Goal: Communication & Community: Answer question/provide support

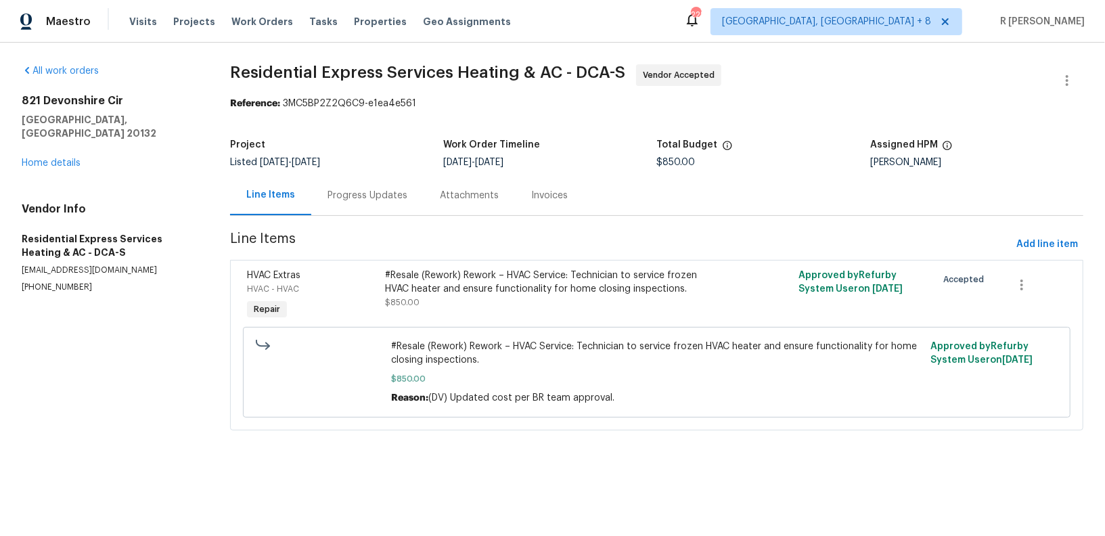
click at [350, 196] on div "Progress Updates" at bounding box center [368, 196] width 80 height 14
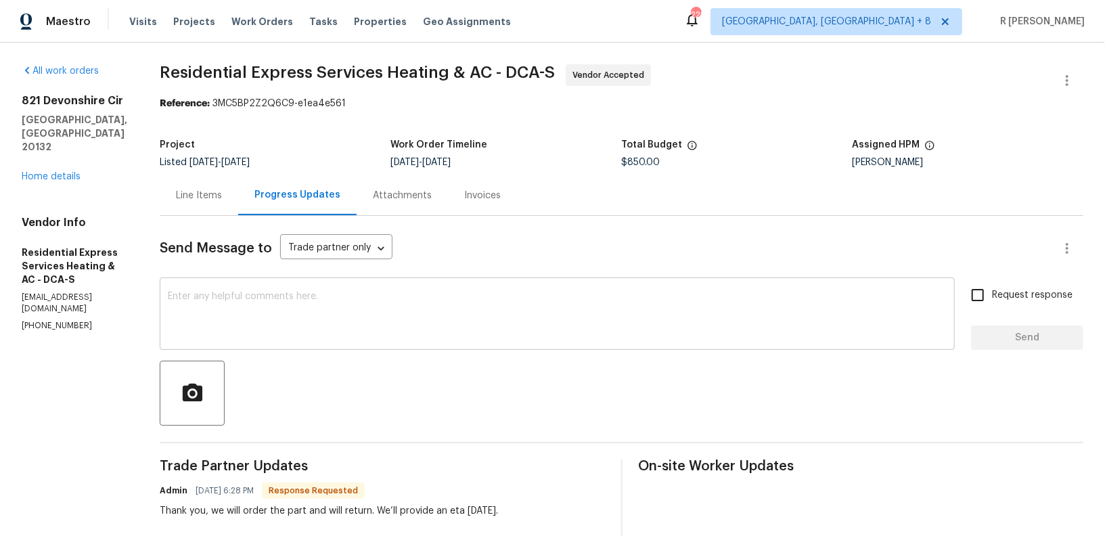
click at [414, 297] on textarea at bounding box center [557, 315] width 779 height 47
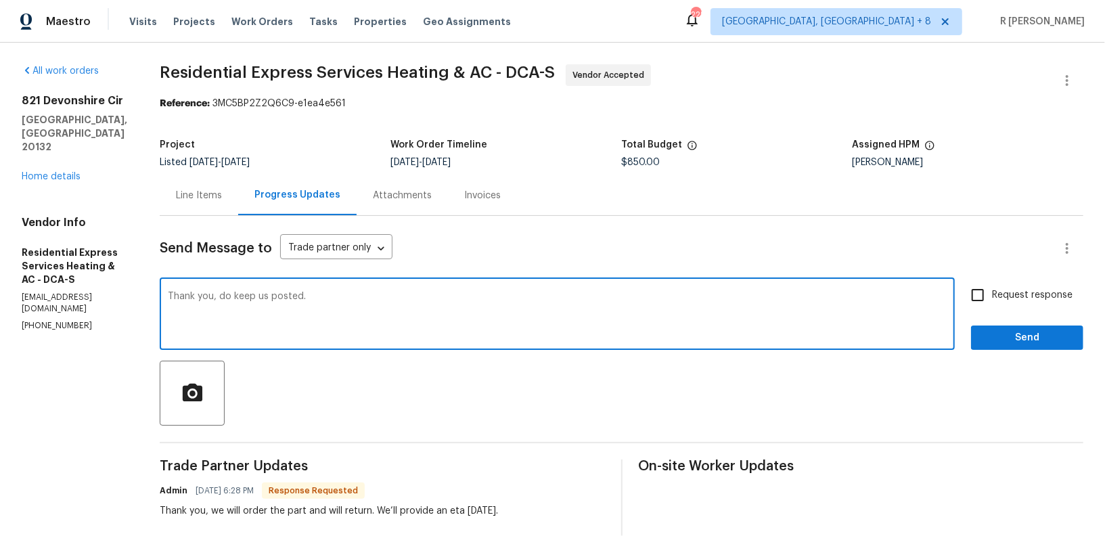
type textarea "Thank you, do keep us posted."
click at [1019, 336] on span "Send" at bounding box center [1027, 338] width 91 height 17
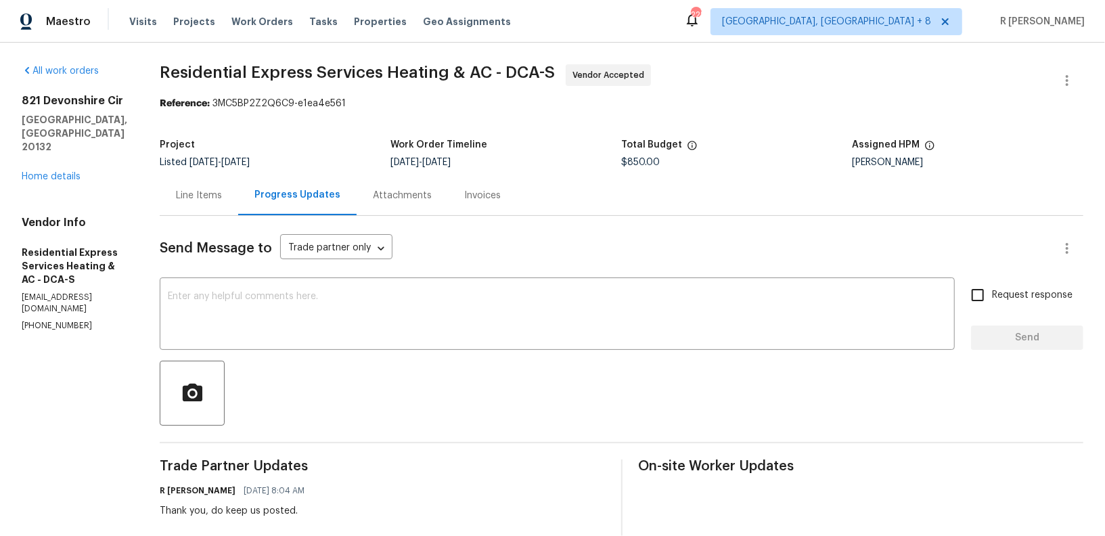
scroll to position [61, 0]
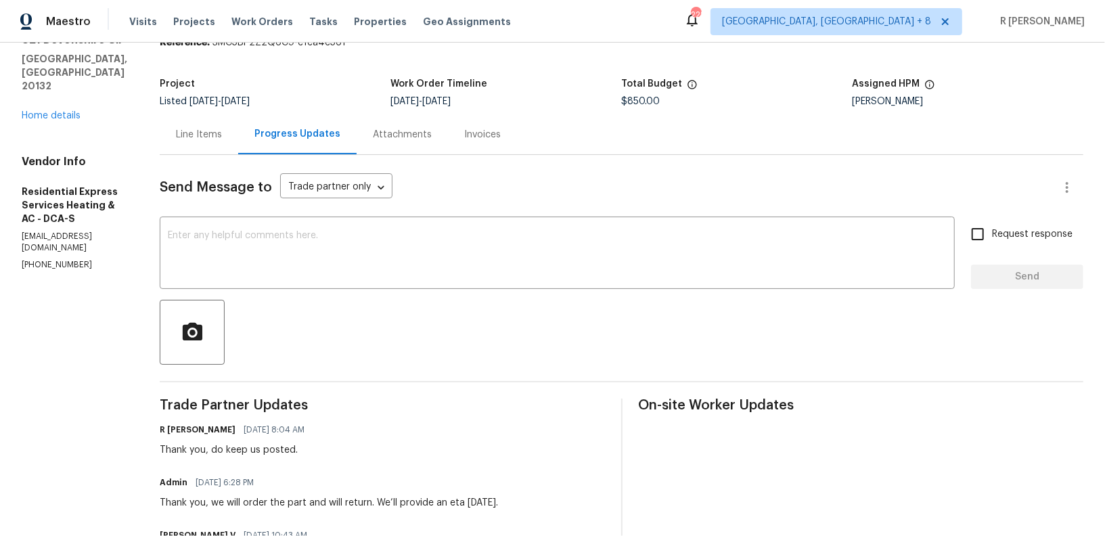
click at [451, 504] on div "Thank you, we will order the part and will return. We’ll provide an eta tomorro…" at bounding box center [329, 503] width 338 height 14
copy div "Thank you, we will order the part and will return. We’ll provide an eta tomorro…"
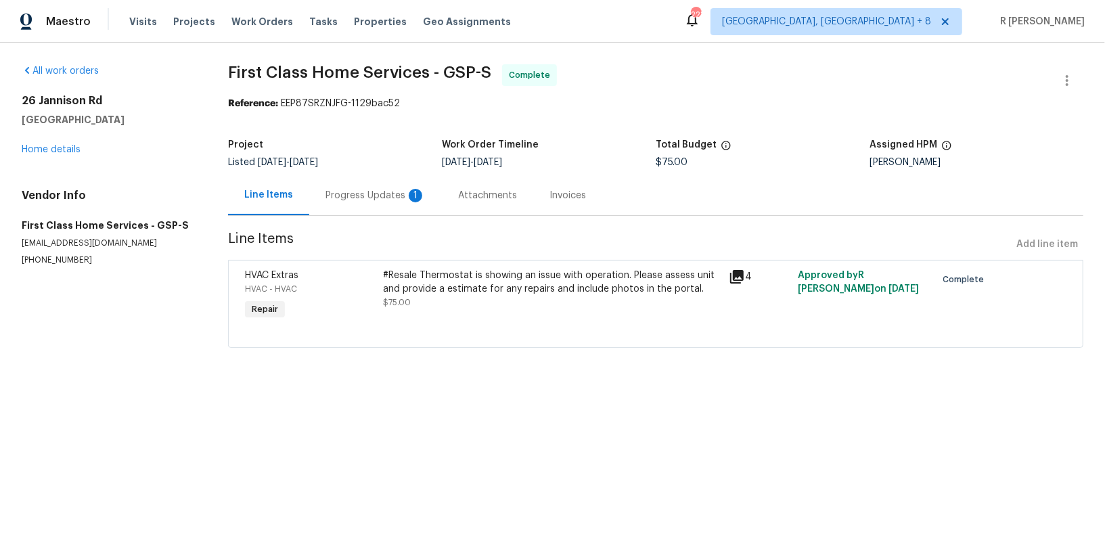
click at [376, 210] on div "Progress Updates 1" at bounding box center [375, 195] width 133 height 40
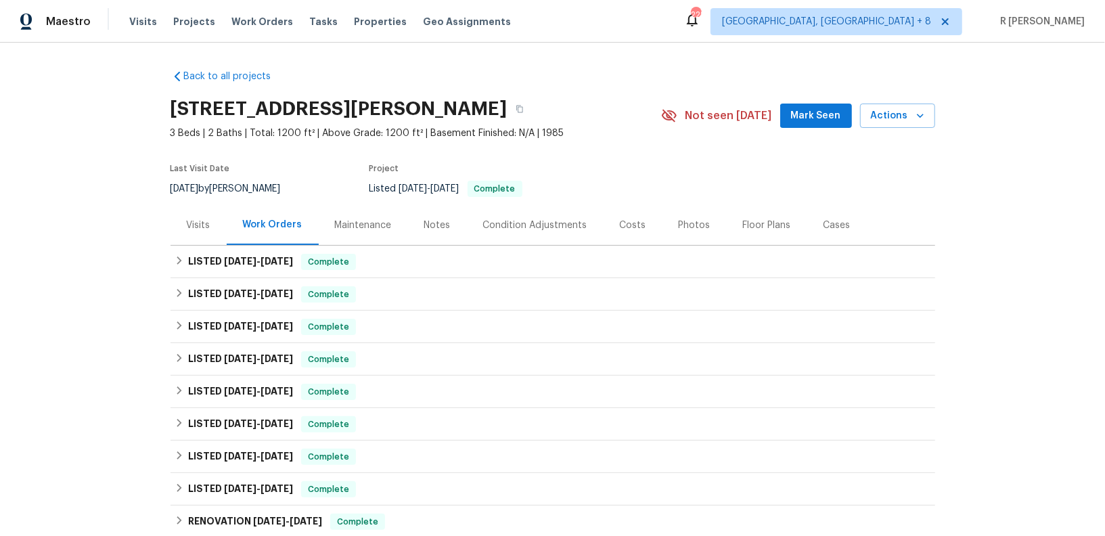
scroll to position [240, 0]
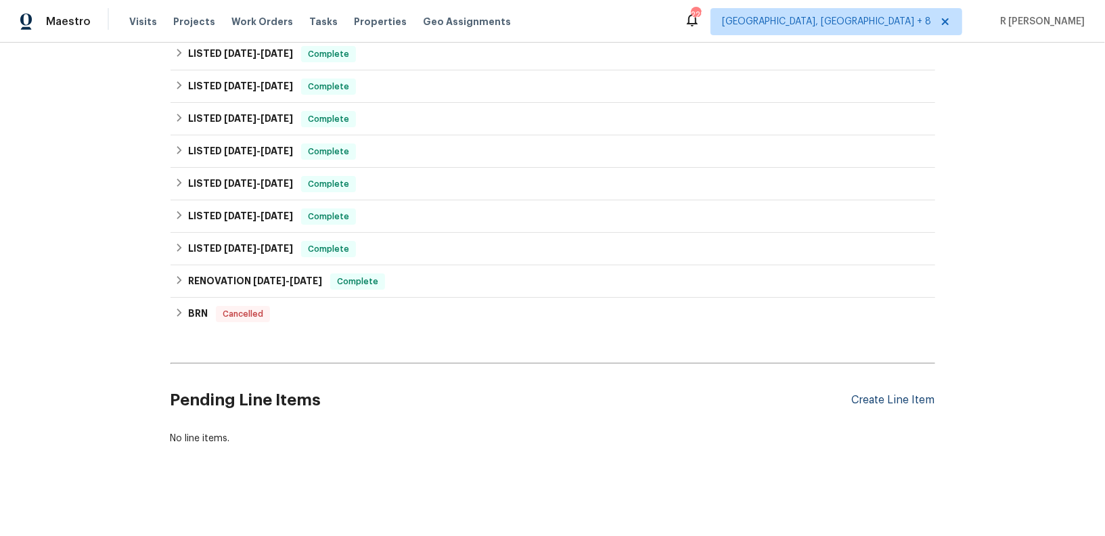
click at [906, 399] on div "Create Line Item" at bounding box center [893, 400] width 83 height 13
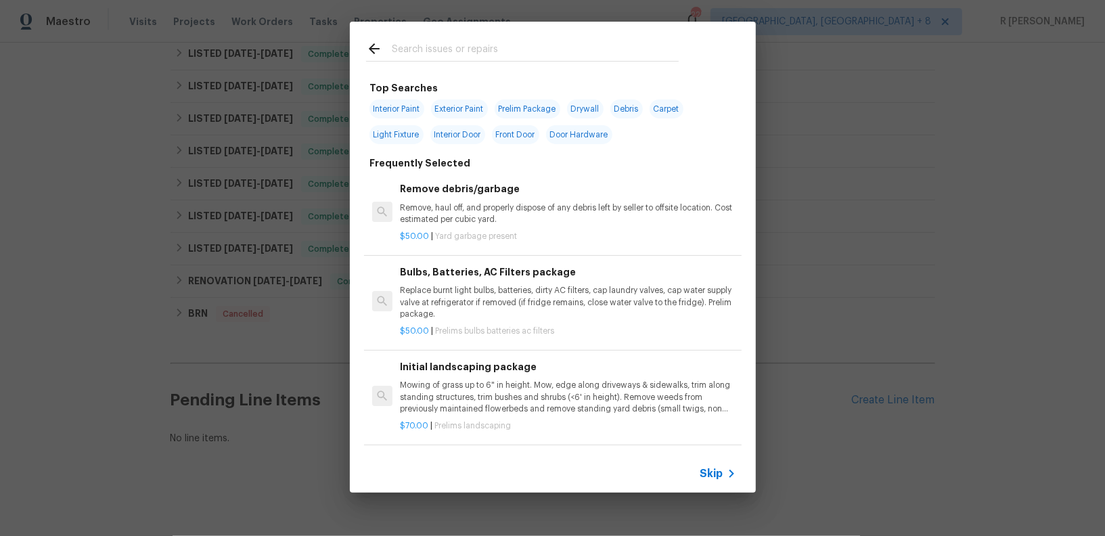
click at [730, 473] on icon at bounding box center [732, 474] width 16 height 16
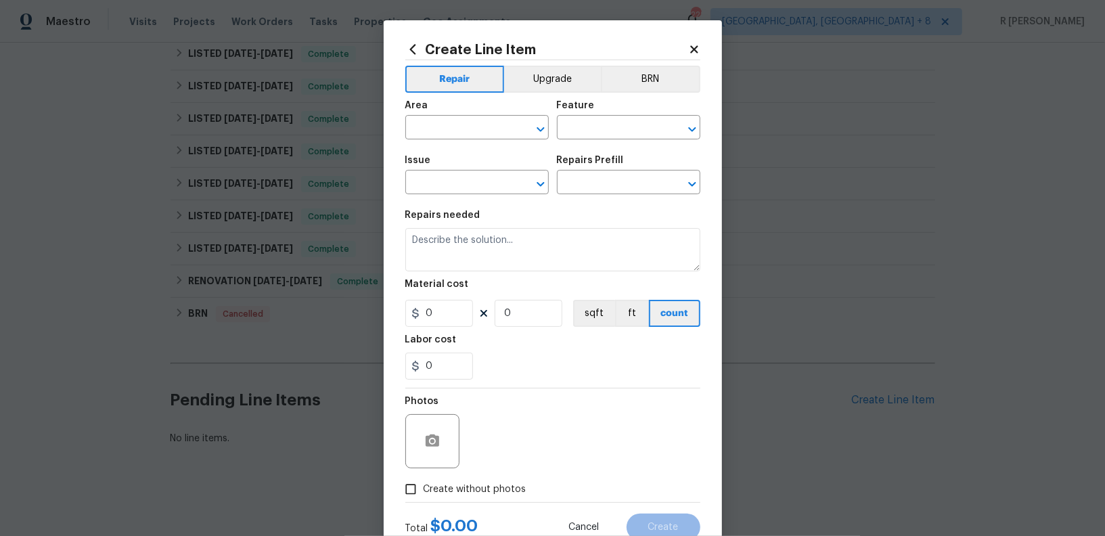
click at [501, 117] on div "Area" at bounding box center [477, 110] width 144 height 18
click at [498, 130] on input "text" at bounding box center [458, 128] width 106 height 21
type input "p"
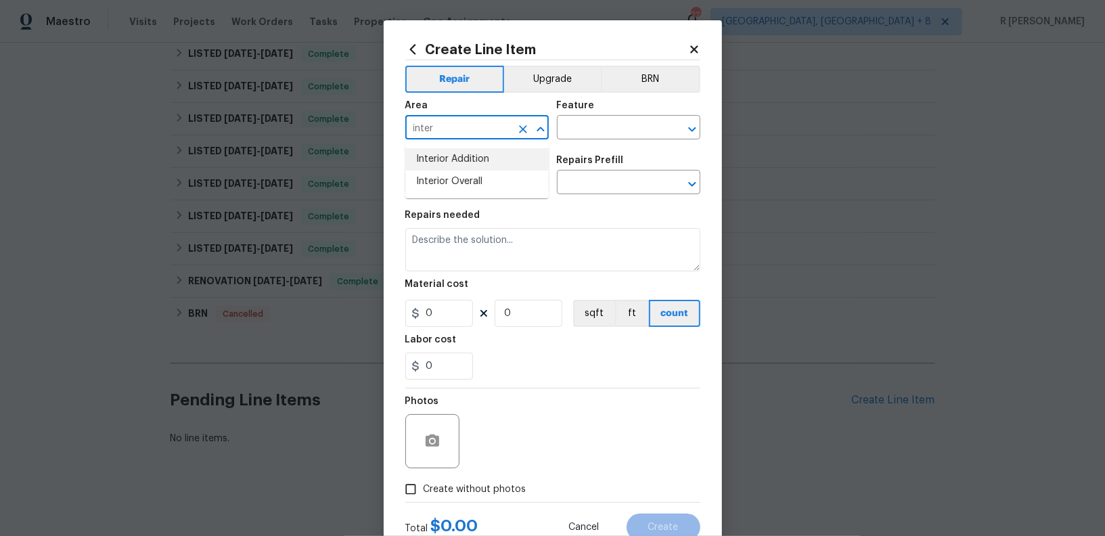
click at [491, 173] on li "Interior Overall" at bounding box center [477, 182] width 144 height 22
type input "Interior Overall"
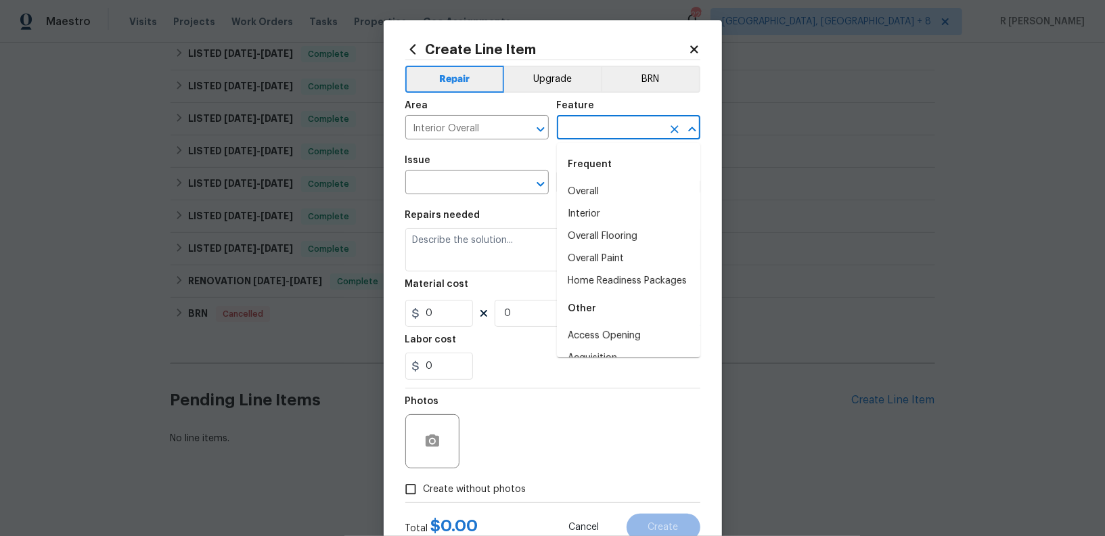
click at [575, 129] on input "text" at bounding box center [610, 128] width 106 height 21
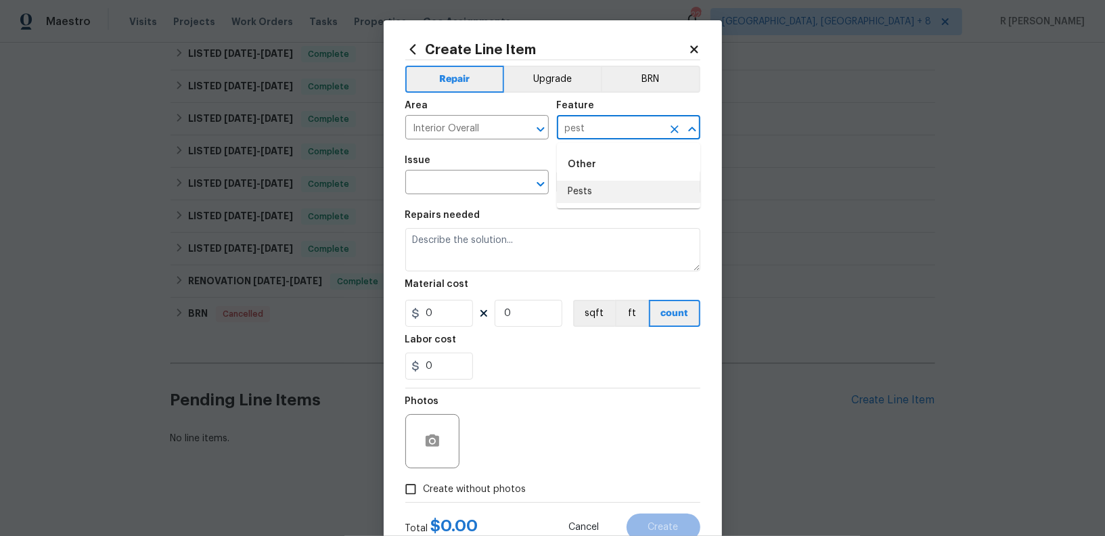
click at [586, 186] on li "Pests" at bounding box center [629, 192] width 144 height 22
type input "Pests"
click at [468, 170] on div "Issue" at bounding box center [477, 165] width 144 height 18
click at [466, 177] on input "text" at bounding box center [458, 183] width 106 height 21
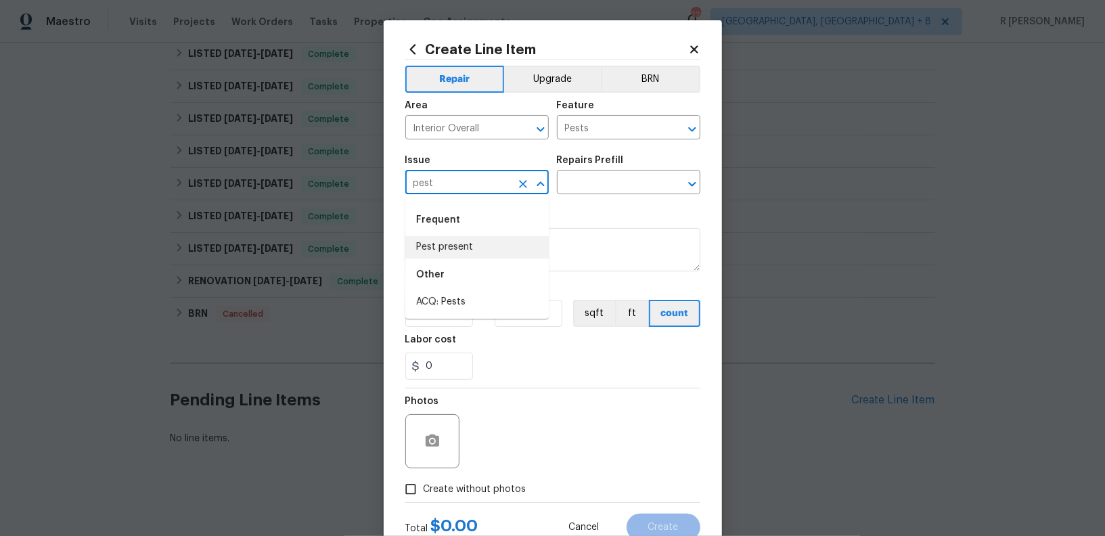
click at [469, 244] on li "Pest present" at bounding box center [477, 247] width 144 height 22
type input "Pest present"
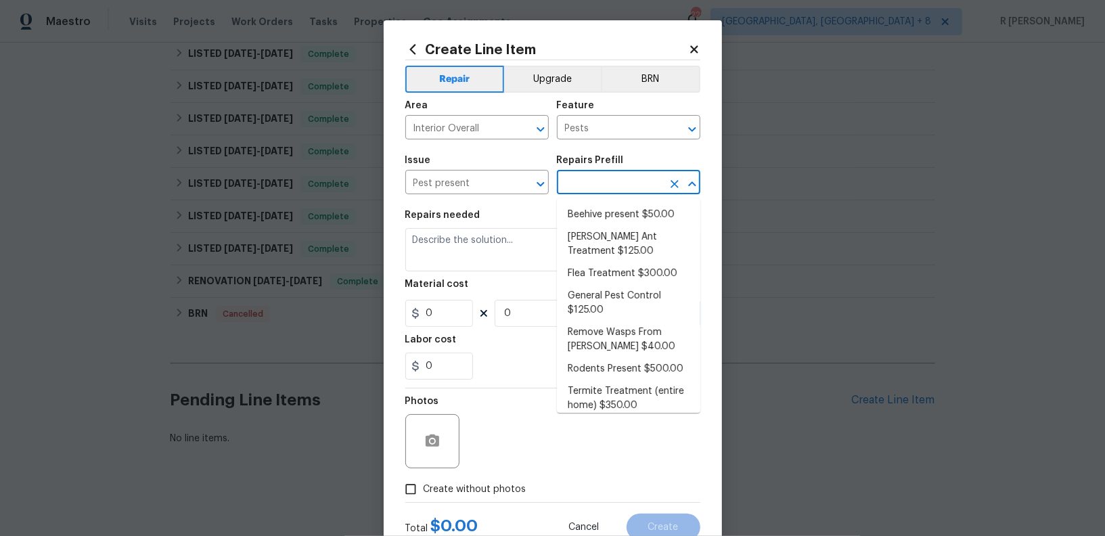
click at [596, 183] on input "text" at bounding box center [610, 183] width 106 height 21
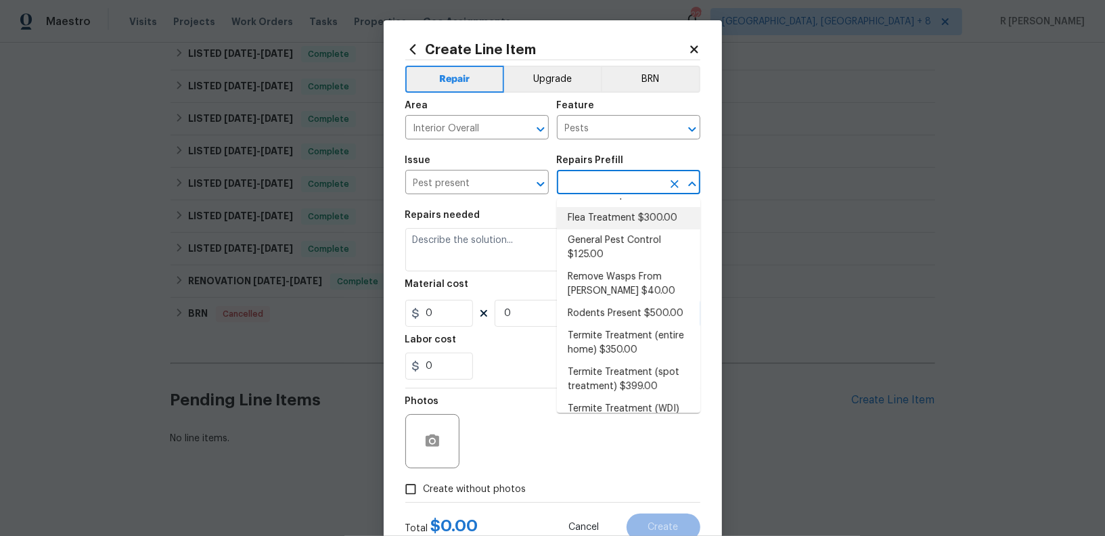
scroll to position [105, 0]
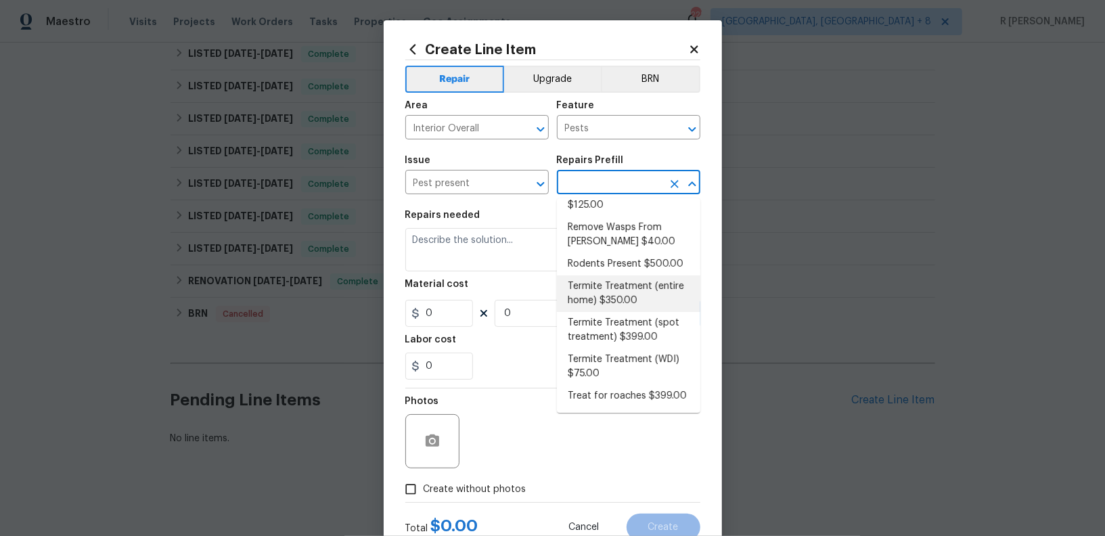
click at [623, 290] on li "Termite Treatment (entire home) $350.00" at bounding box center [629, 294] width 144 height 37
type input "Termite Treatment (entire home) $350.00"
type textarea "Treat for Termites - Perimeter Plus; to include trenching, drilling where neede…"
type input "350"
type input "1"
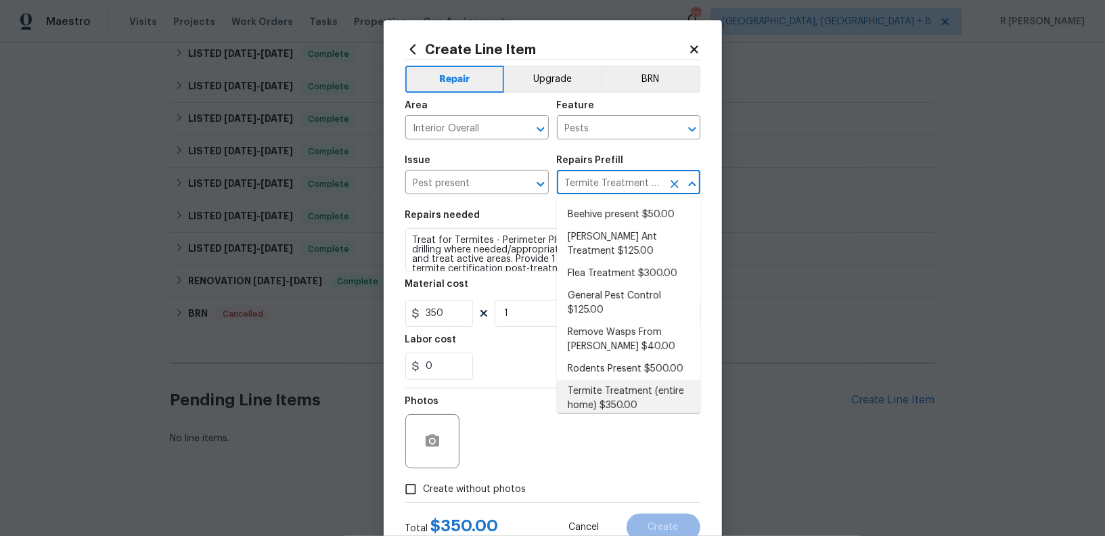
scroll to position [4, 0]
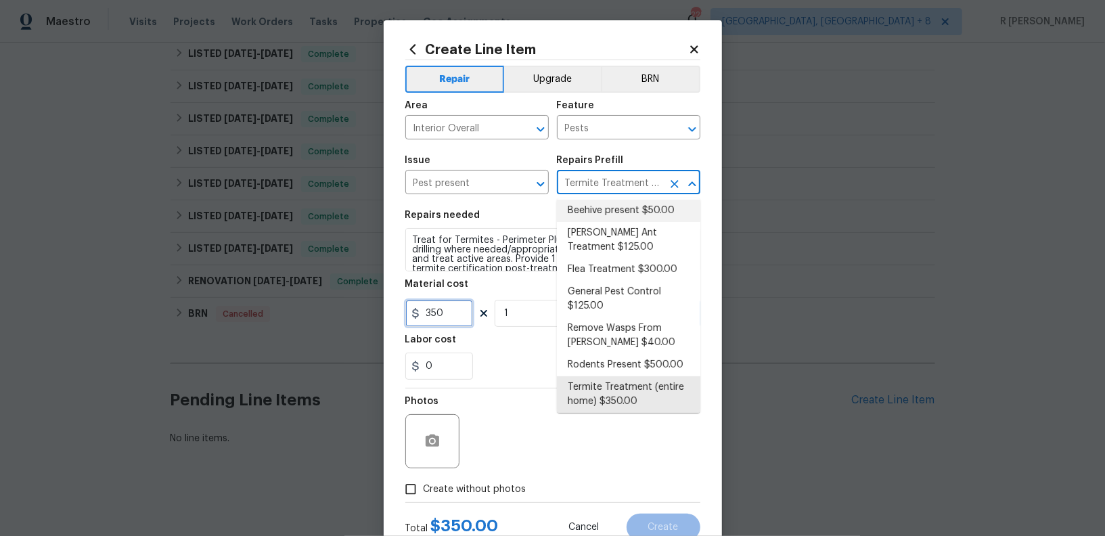
click at [447, 311] on input "350" at bounding box center [439, 313] width 68 height 27
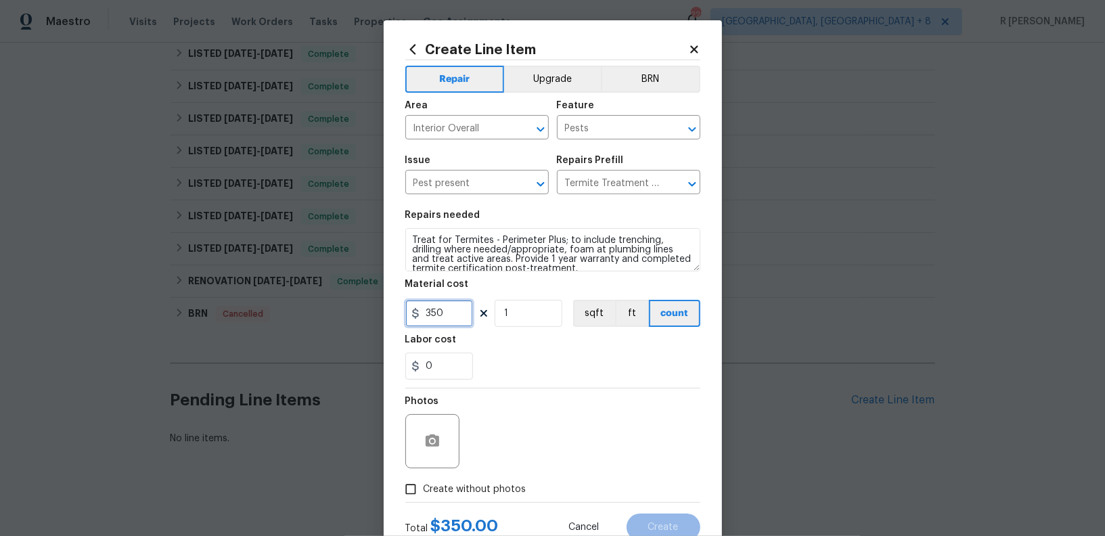
click at [447, 311] on input "350" at bounding box center [439, 313] width 68 height 27
type input "125"
click at [602, 385] on section "Repairs needed Treat for Termites - Perimeter Plus; to include trenching, drill…" at bounding box center [552, 294] width 295 height 185
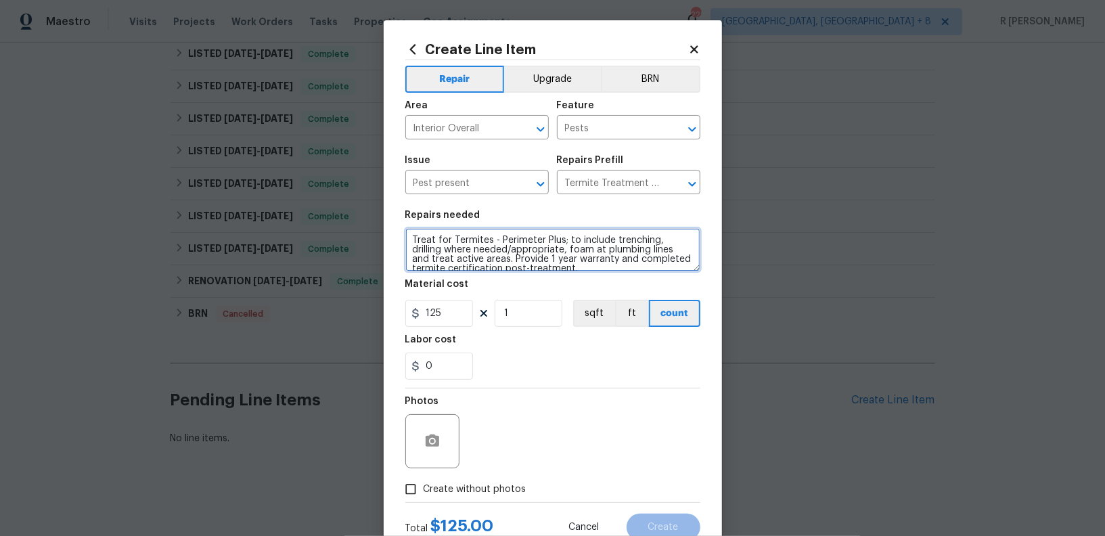
click at [470, 257] on textarea "Treat for Termites - Perimeter Plus; to include trenching, drilling where neede…" at bounding box center [552, 249] width 295 height 43
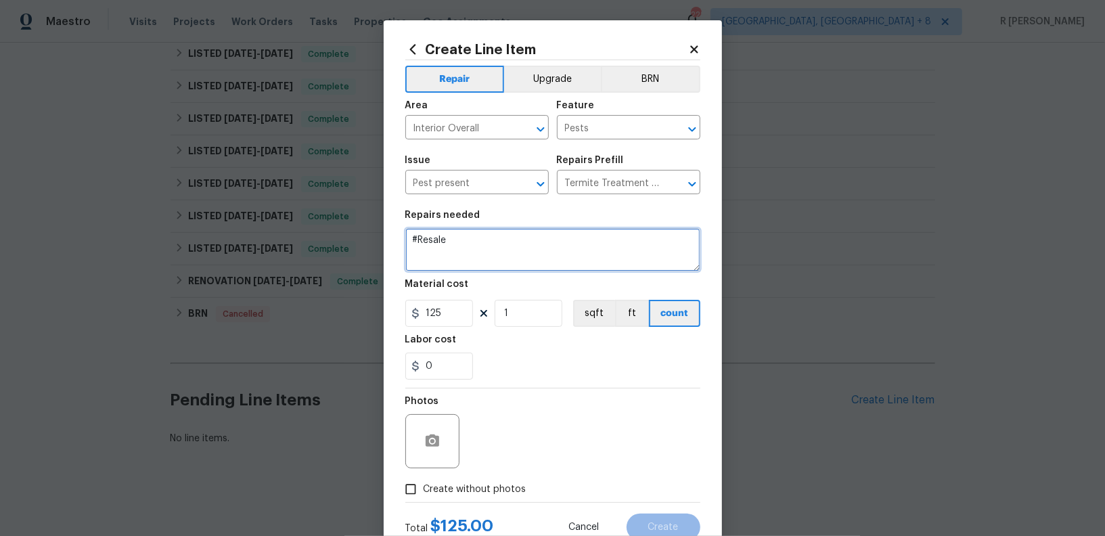
paste textarea "Received feedback there's lots of spiders at the front porch. Please perform a …"
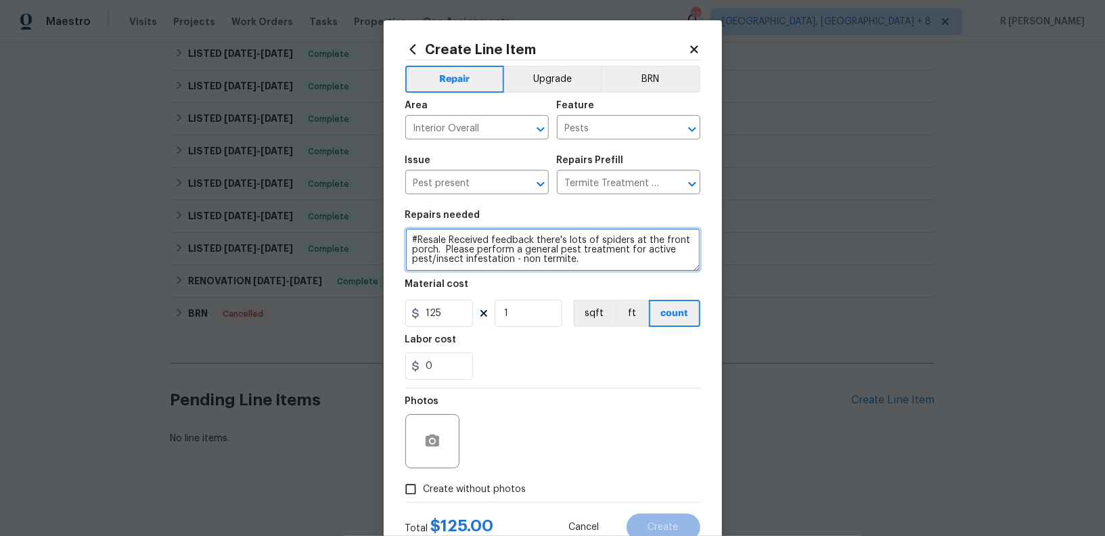
scroll to position [46, 0]
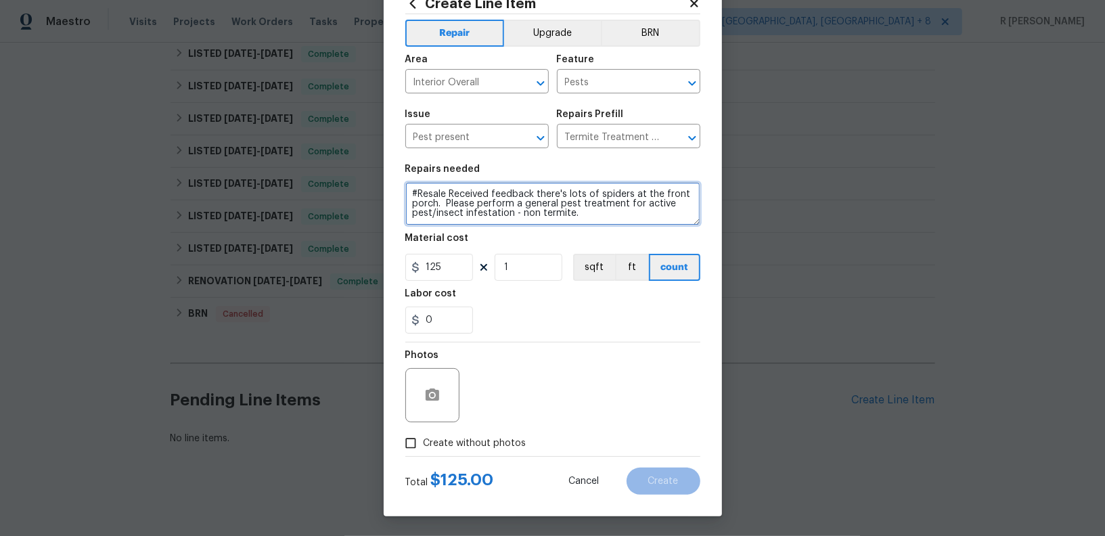
type textarea "#Resale Received feedback there's lots of spiders at the front porch. Please pe…"
click at [476, 452] on label "Create without photos" at bounding box center [462, 444] width 129 height 26
click at [424, 452] on input "Create without photos" at bounding box center [411, 444] width 26 height 26
checkbox input "true"
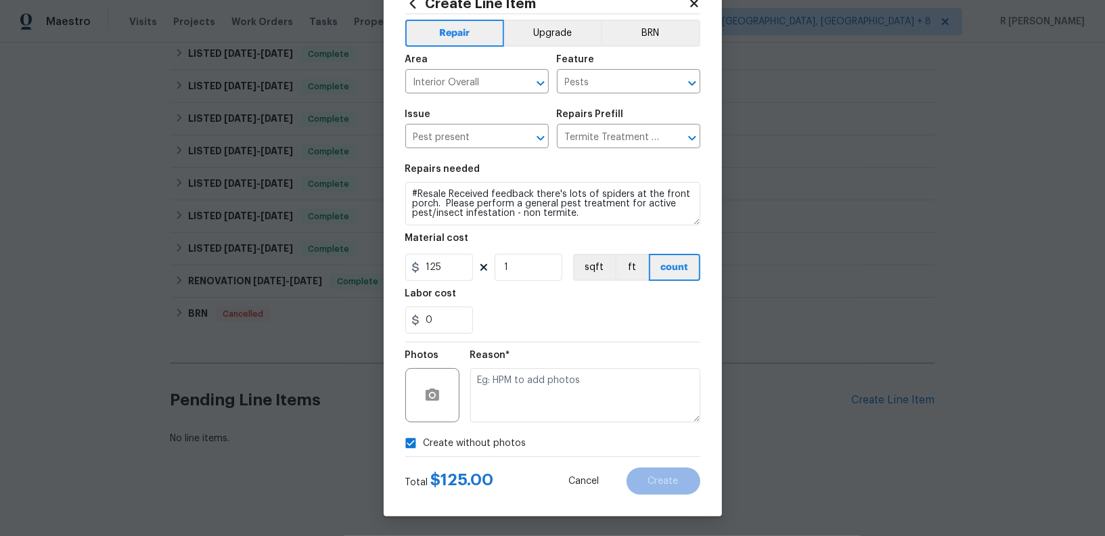
click at [543, 424] on div "Reason*" at bounding box center [585, 387] width 230 height 88
click at [535, 385] on textarea at bounding box center [585, 395] width 230 height 54
click at [663, 478] on span "Create" at bounding box center [664, 482] width 30 height 10
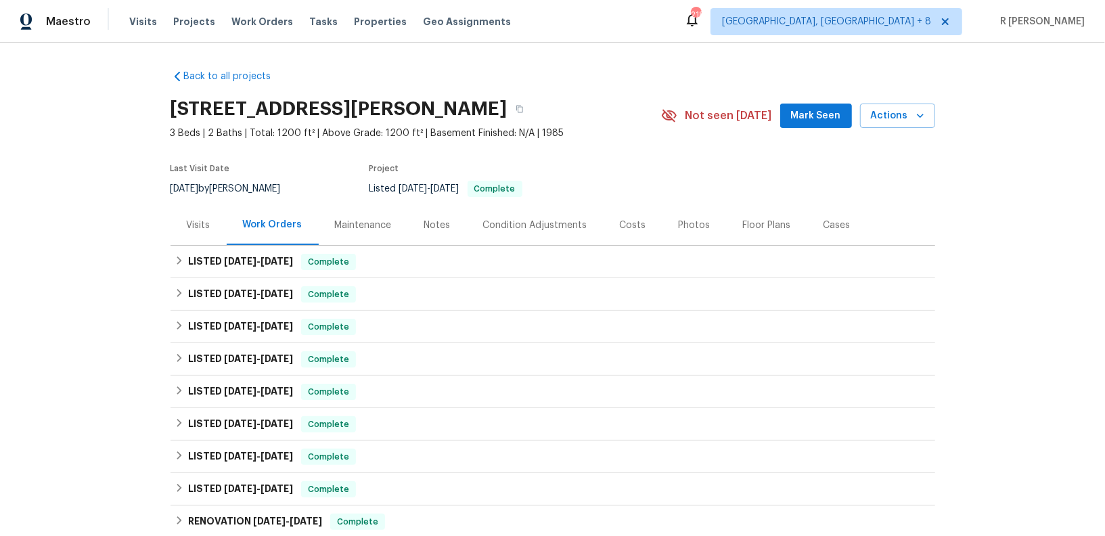
scroll to position [420, 0]
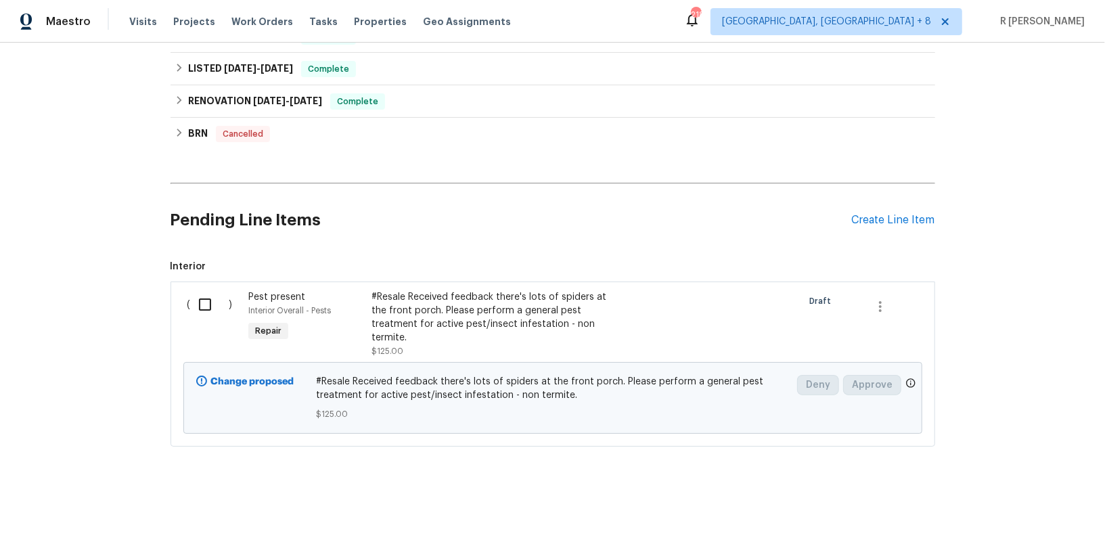
click at [208, 301] on input "checkbox" at bounding box center [210, 304] width 39 height 28
checkbox input "true"
click at [1055, 500] on span "Create Work Order" at bounding box center [1028, 502] width 90 height 17
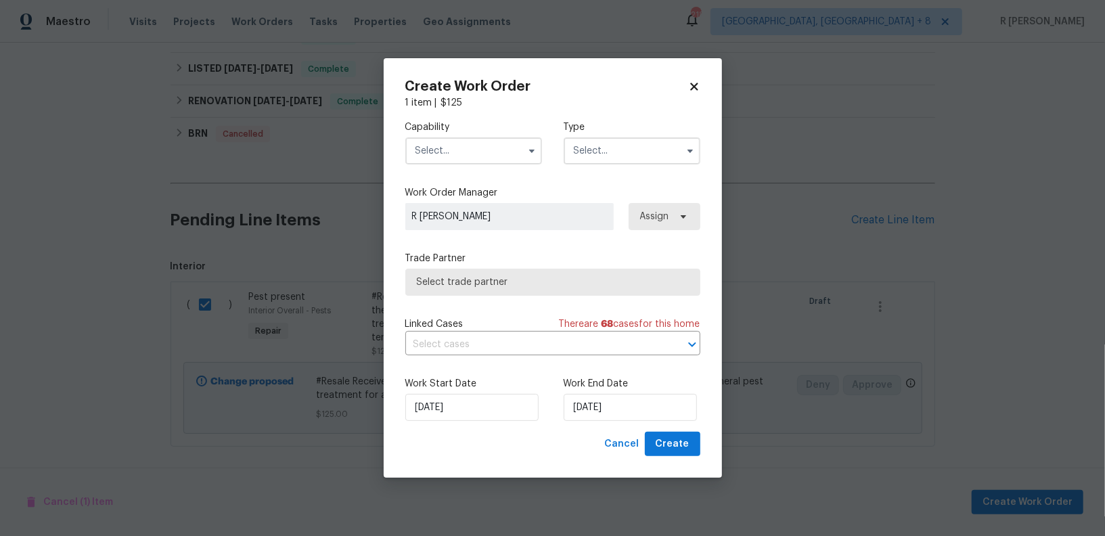
click at [458, 146] on input "text" at bounding box center [473, 150] width 137 height 27
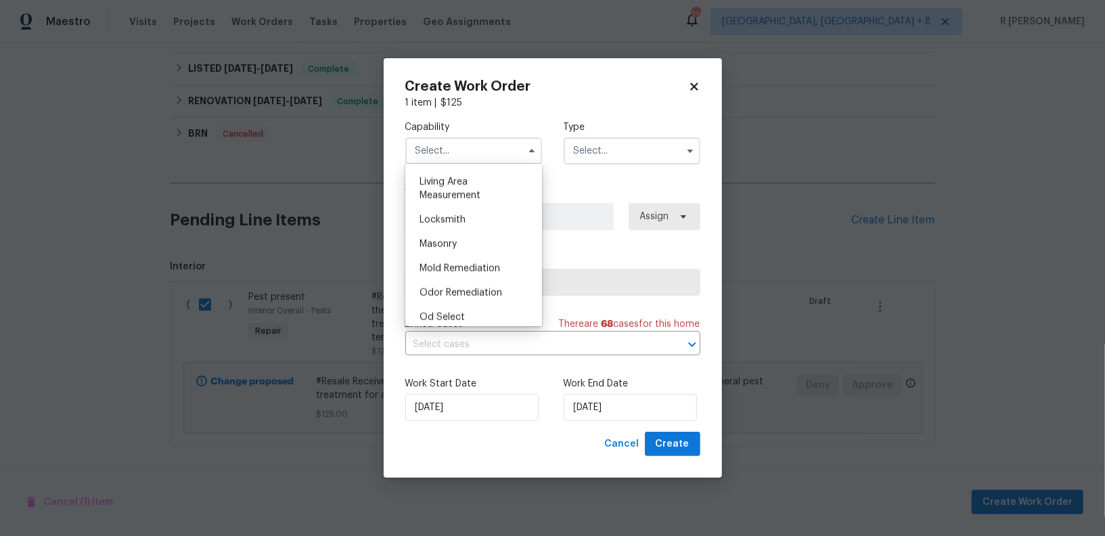
scroll to position [1169, 0]
click at [445, 156] on input "text" at bounding box center [473, 150] width 137 height 27
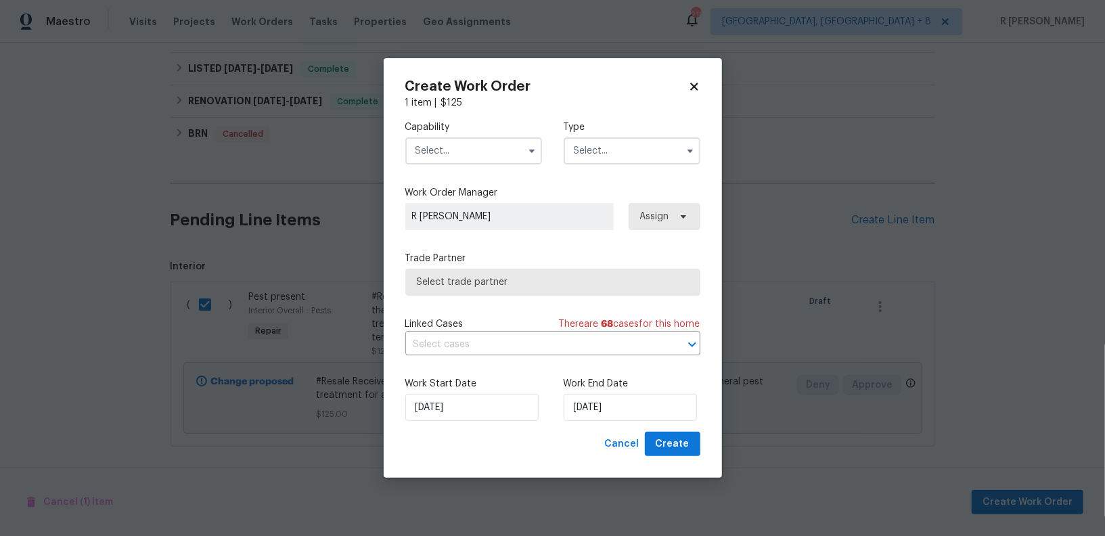
click at [470, 137] on input "text" at bounding box center [473, 150] width 137 height 27
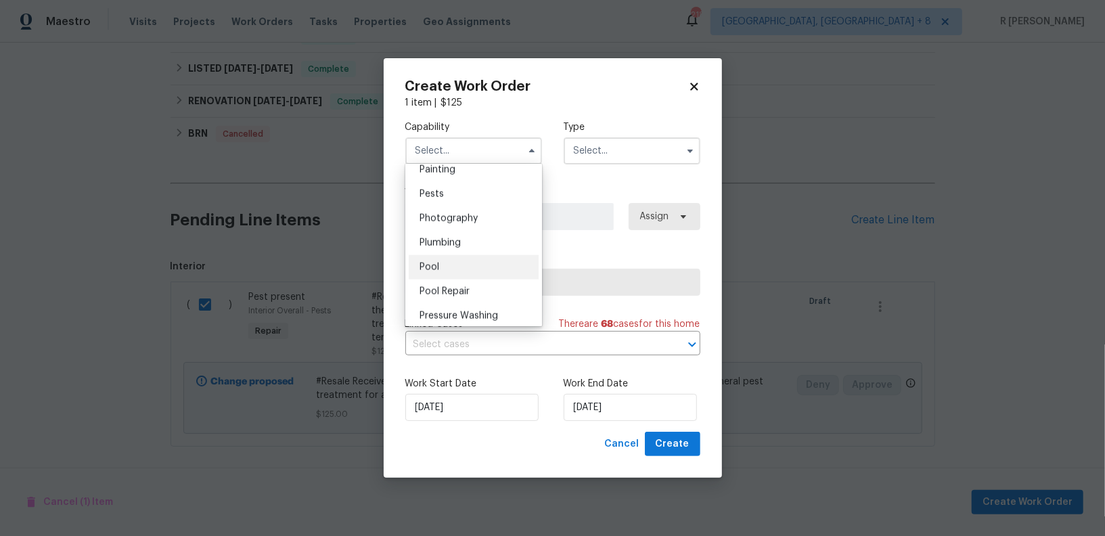
scroll to position [1144, 0]
click at [468, 193] on div "Pests" at bounding box center [474, 197] width 130 height 24
type input "Pests"
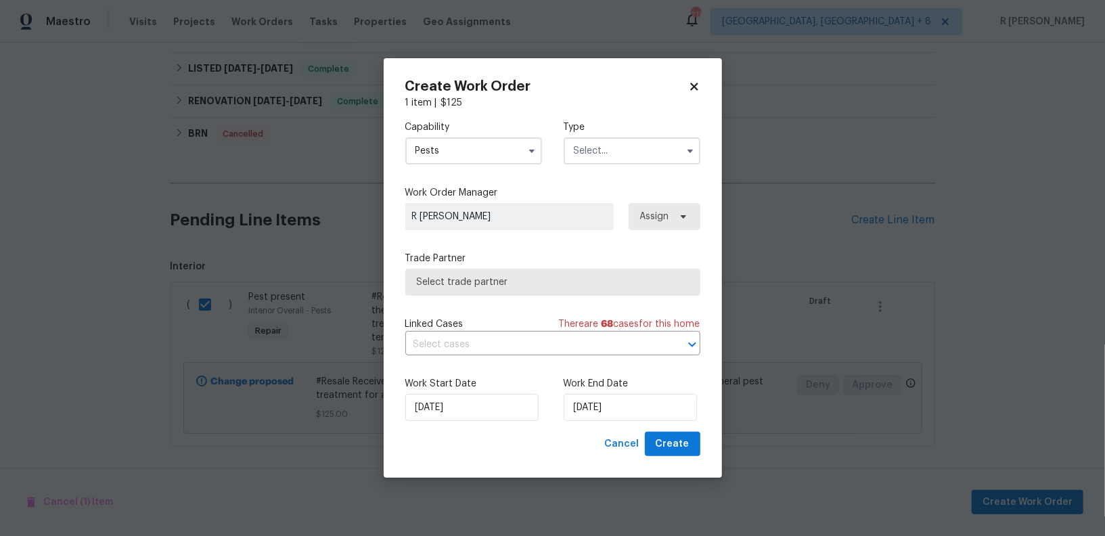
click at [616, 156] on input "text" at bounding box center [632, 150] width 137 height 27
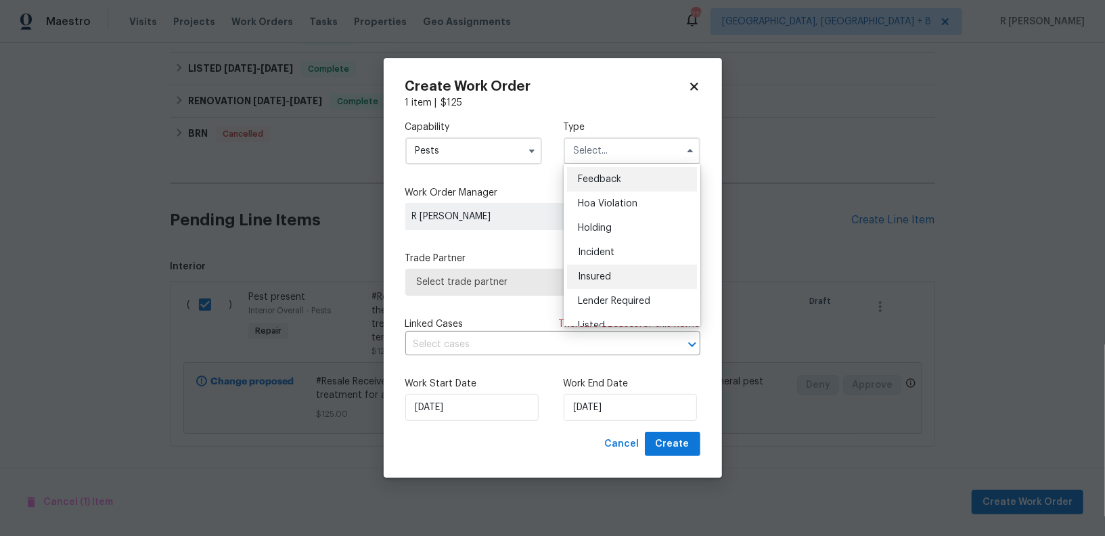
click at [617, 278] on div "Insured" at bounding box center [632, 277] width 130 height 24
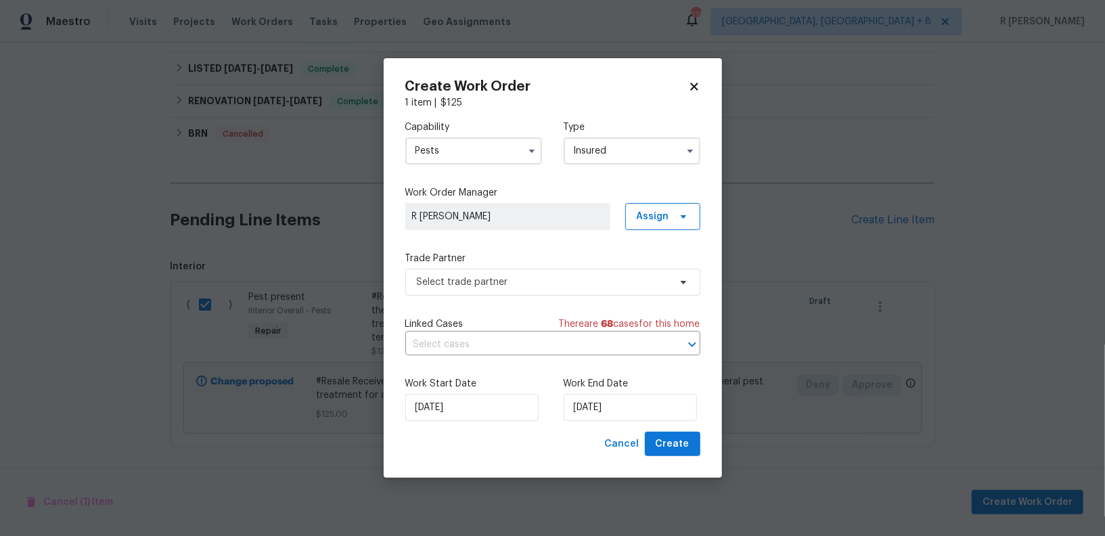
click at [657, 144] on input "Insured" at bounding box center [632, 150] width 137 height 27
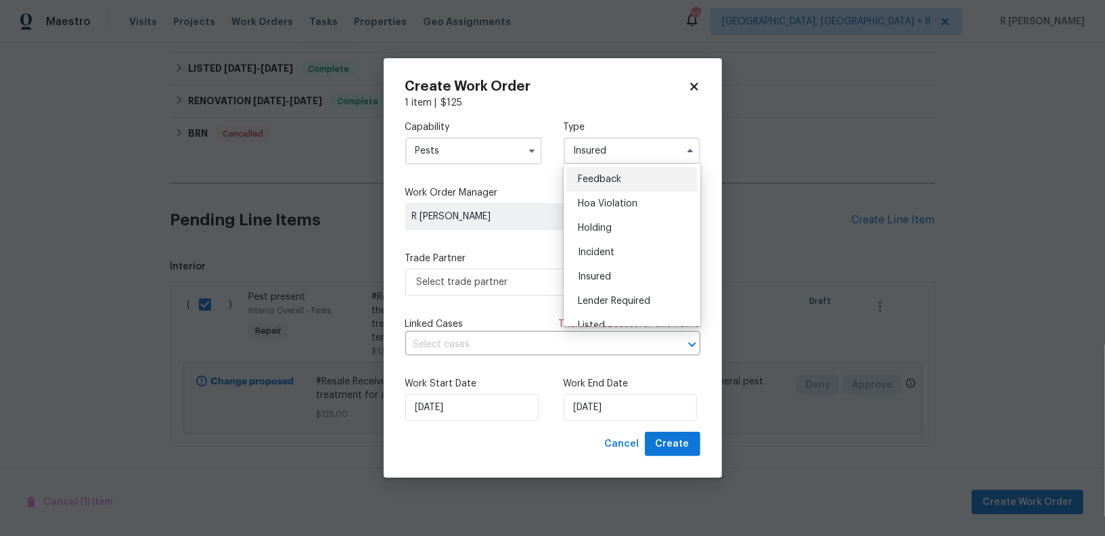
click at [627, 175] on div "Feedback" at bounding box center [632, 179] width 130 height 24
type input "Feedback"
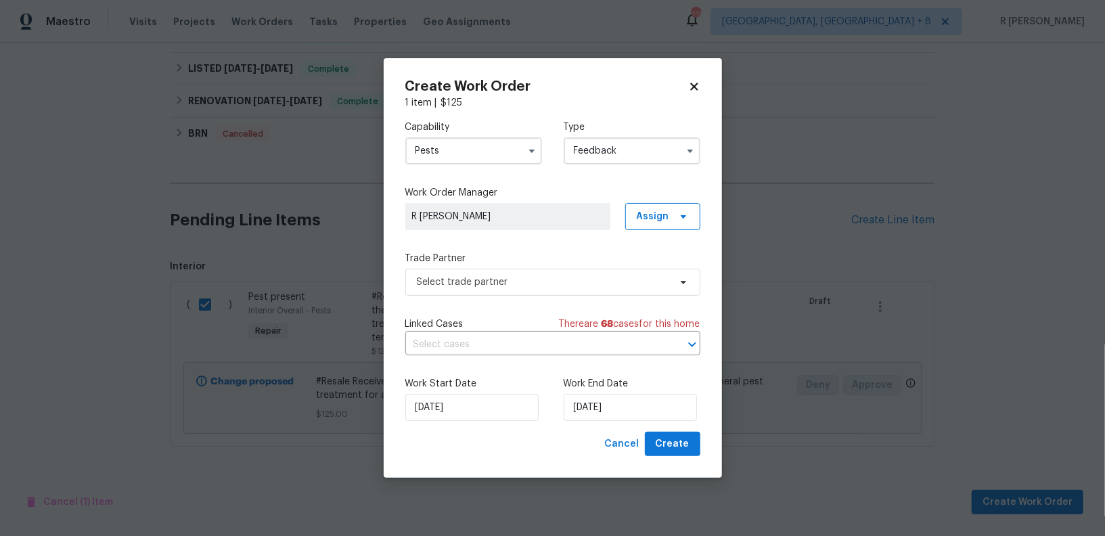
click at [511, 299] on div "Capability Pests Type Feedback Work Order Manager R Yogesh Kannan Assign Trade …" at bounding box center [552, 271] width 295 height 322
click at [516, 280] on span "Select trade partner" at bounding box center [543, 283] width 253 height 14
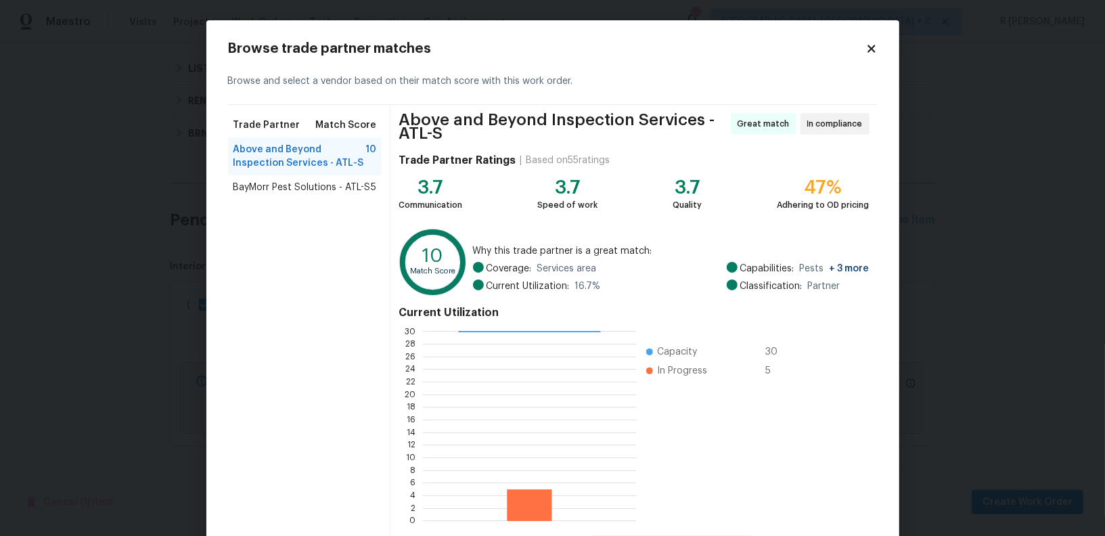
scroll to position [66, 0]
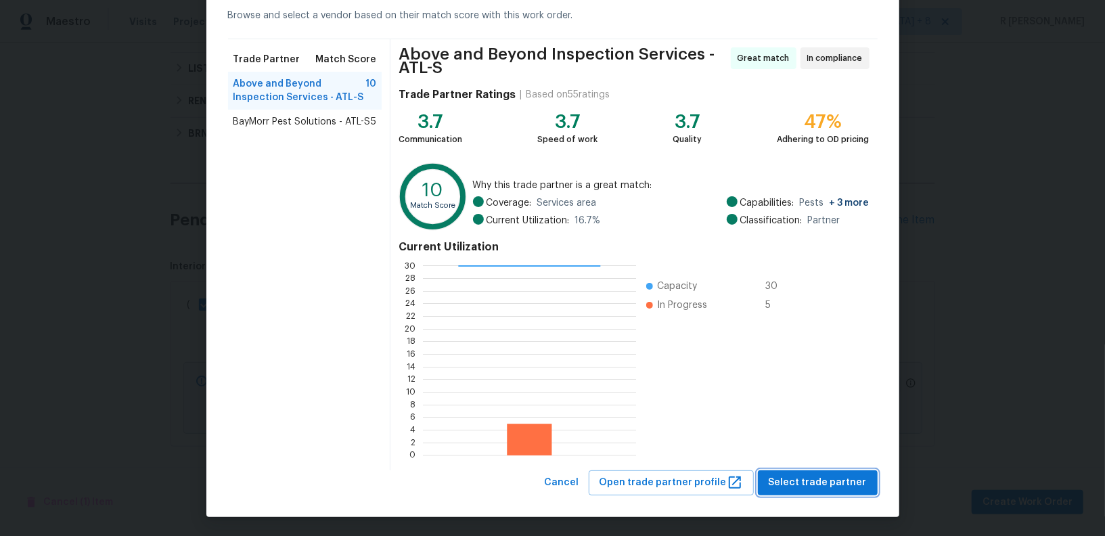
click at [828, 482] on span "Select trade partner" at bounding box center [818, 483] width 98 height 17
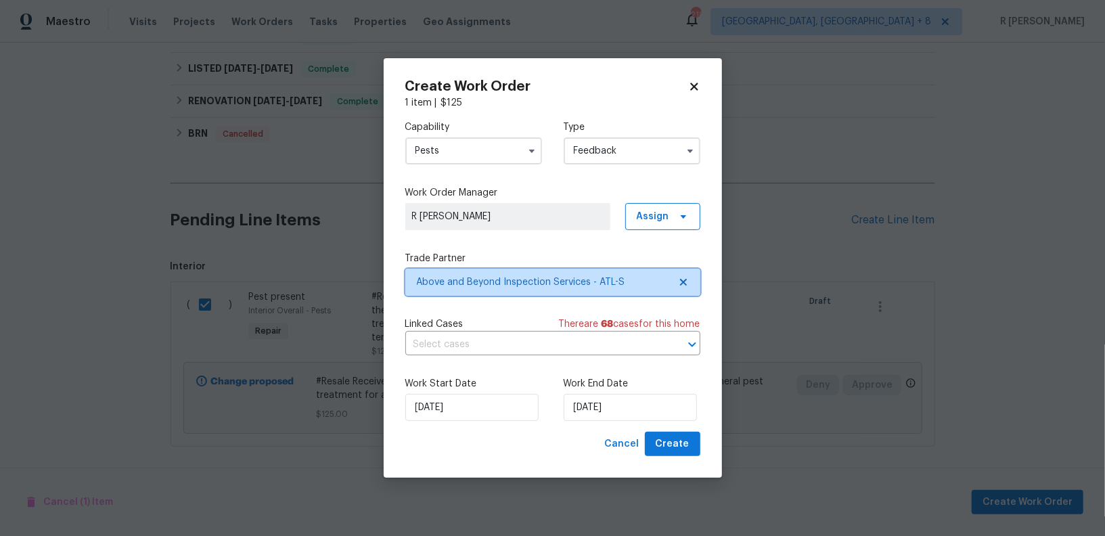
scroll to position [0, 0]
click at [527, 335] on input "text" at bounding box center [533, 344] width 257 height 21
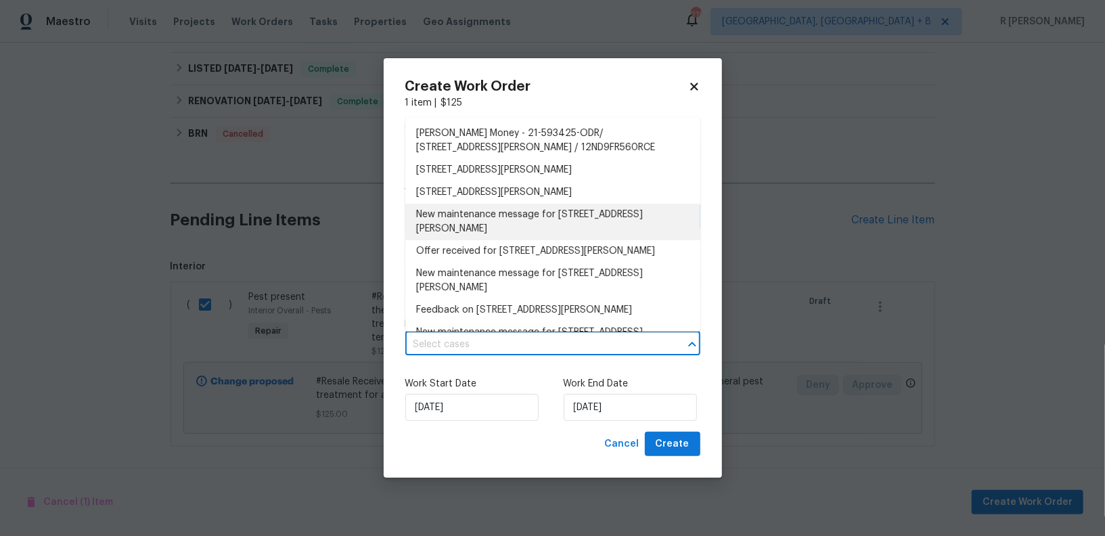
click at [504, 216] on li "New maintenance message for 4318 Christine Ct , Decatur, GA 30035" at bounding box center [552, 222] width 295 height 37
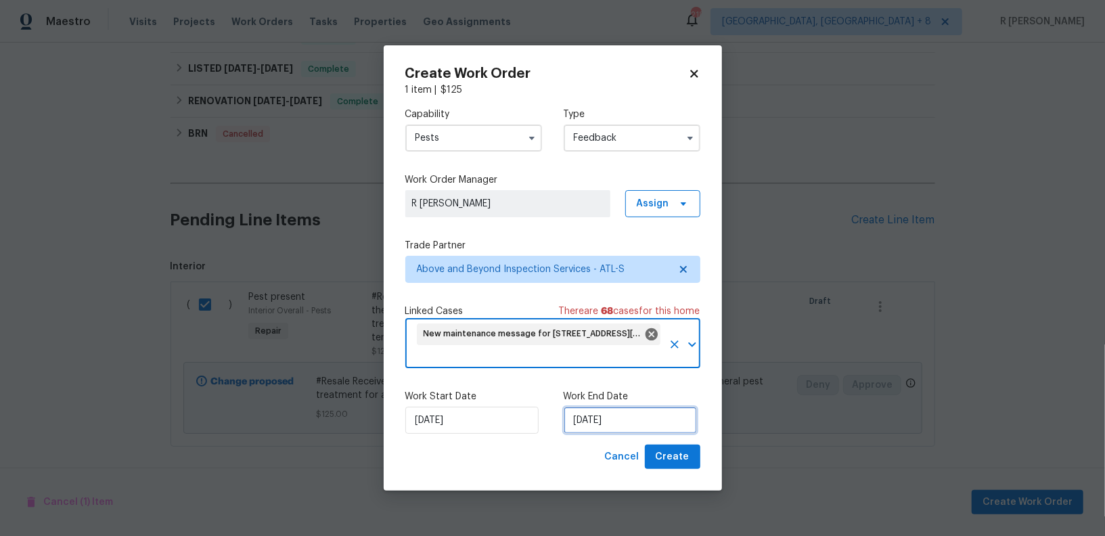
click at [601, 425] on input "20/08/2025" at bounding box center [630, 420] width 133 height 27
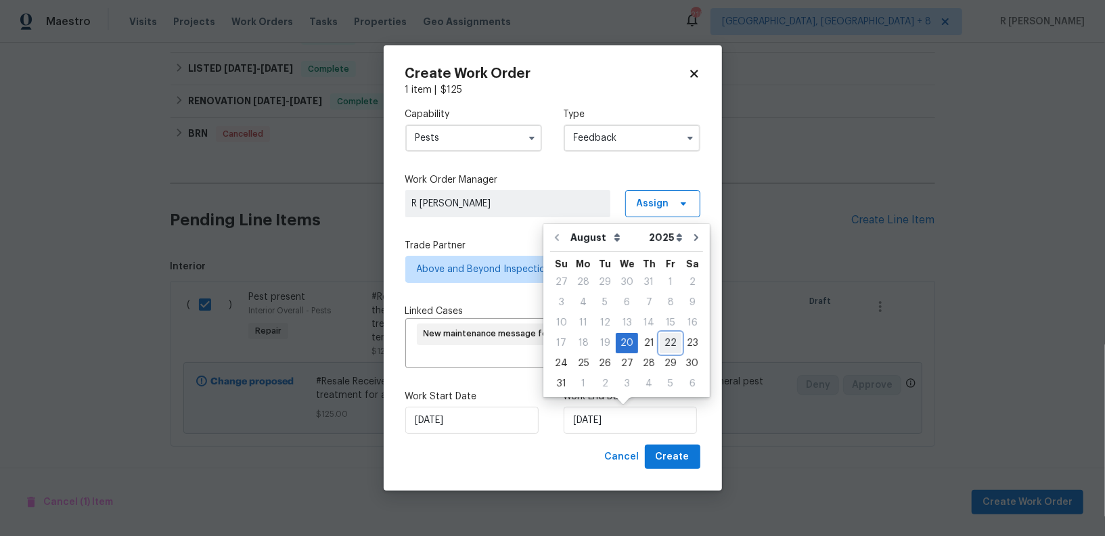
click at [669, 342] on div "22" at bounding box center [671, 343] width 22 height 19
type input "22/08/2025"
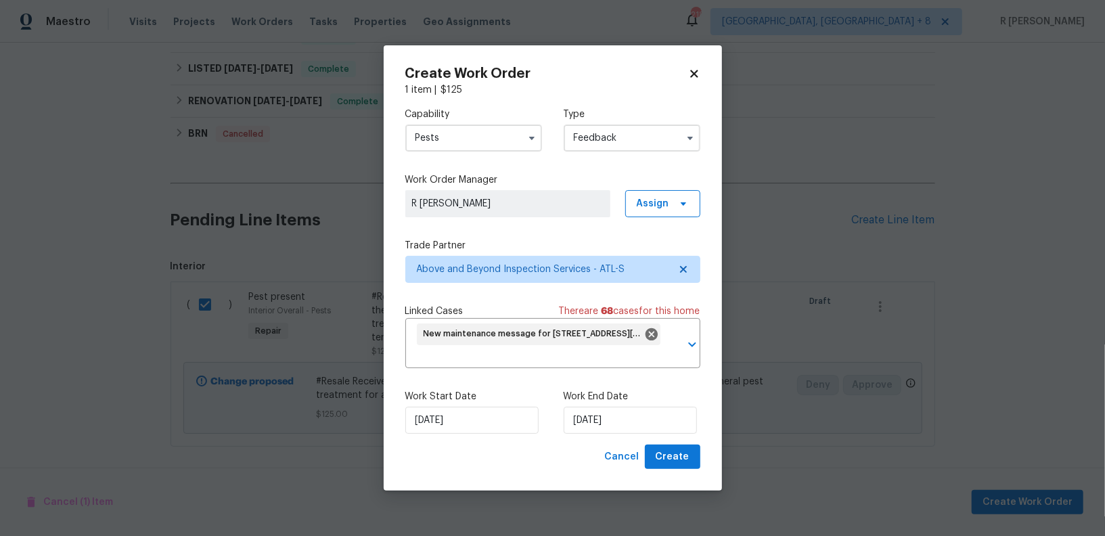
click at [681, 443] on div "Work Start Date 20/08/2025 Work End Date 22/08/2025" at bounding box center [552, 412] width 295 height 66
click at [676, 457] on span "Create" at bounding box center [673, 457] width 34 height 17
checkbox input "false"
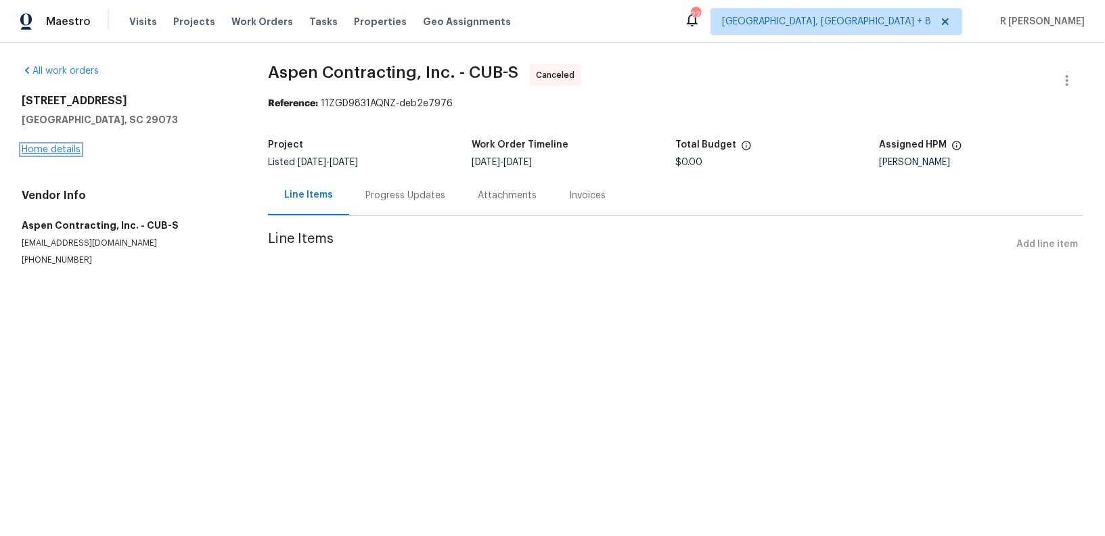
click at [49, 151] on link "Home details" at bounding box center [51, 149] width 59 height 9
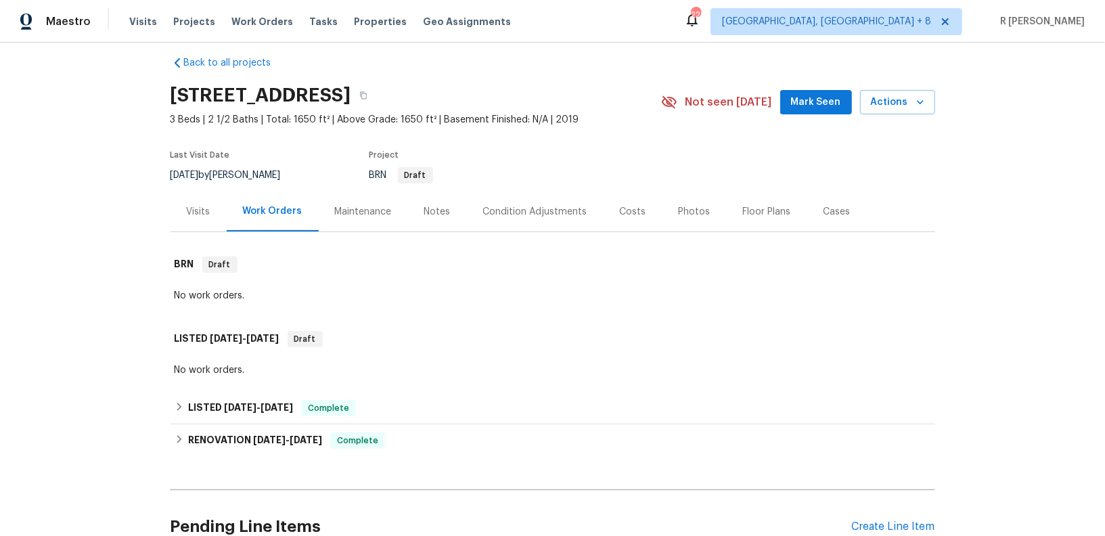
scroll to position [19, 0]
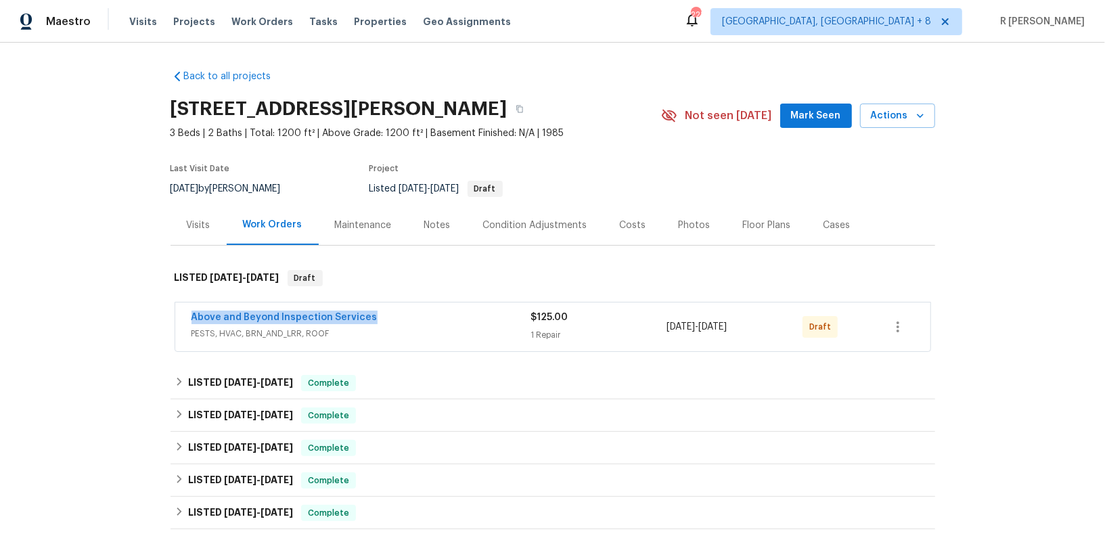
drag, startPoint x: 387, startPoint y: 314, endPoint x: 94, endPoint y: 315, distance: 292.4
click at [94, 315] on div "Back to all projects [STREET_ADDRESS][PERSON_NAME] 3 Beds | 2 Baths | Total: 12…" at bounding box center [552, 290] width 1105 height 494
copy link "Above and Beyond Inspection Services"
click at [313, 317] on link "Above and Beyond Inspection Services" at bounding box center [285, 317] width 186 height 9
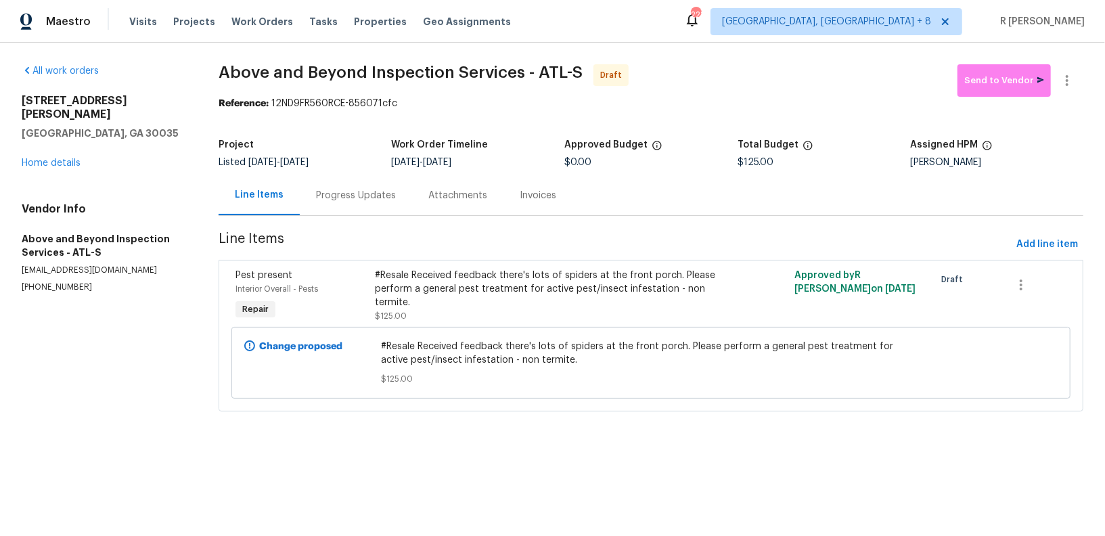
click at [388, 201] on div "Progress Updates" at bounding box center [356, 196] width 80 height 14
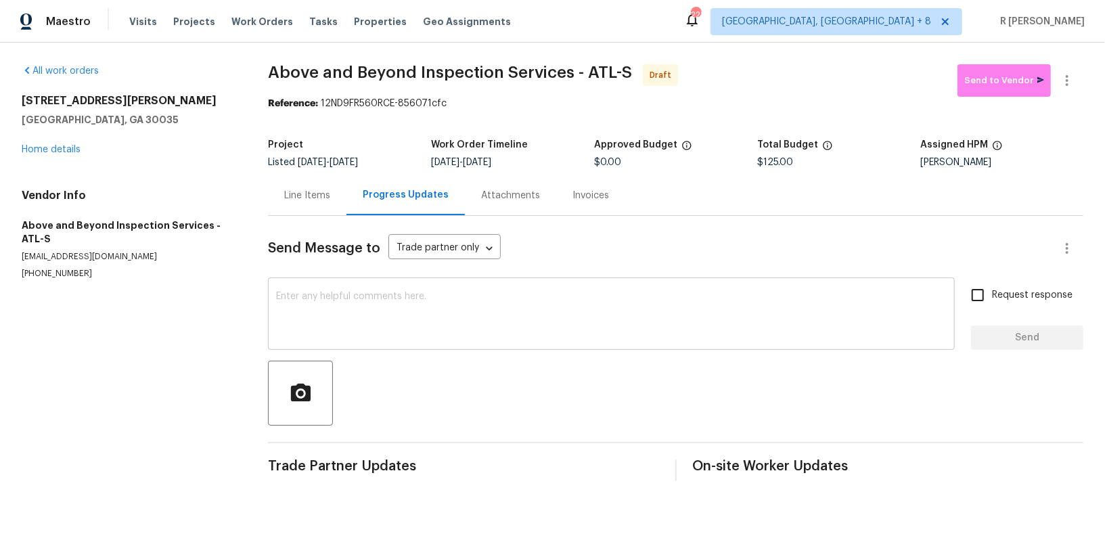
click at [458, 331] on textarea at bounding box center [611, 315] width 671 height 47
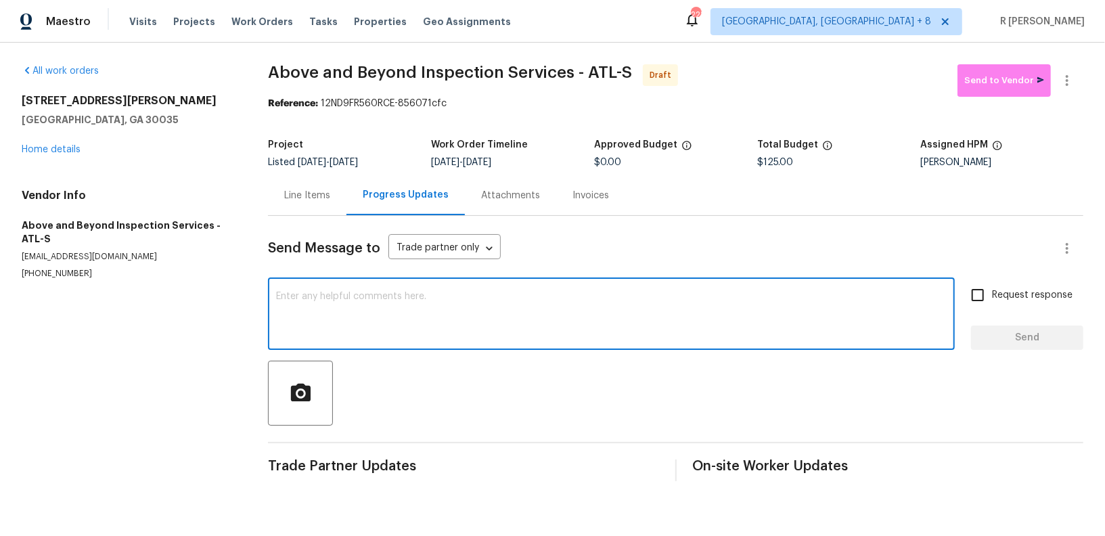
paste textarea "Hi this is (Yogesh) with Opendoor. I’m confirming you received the WO for the p…"
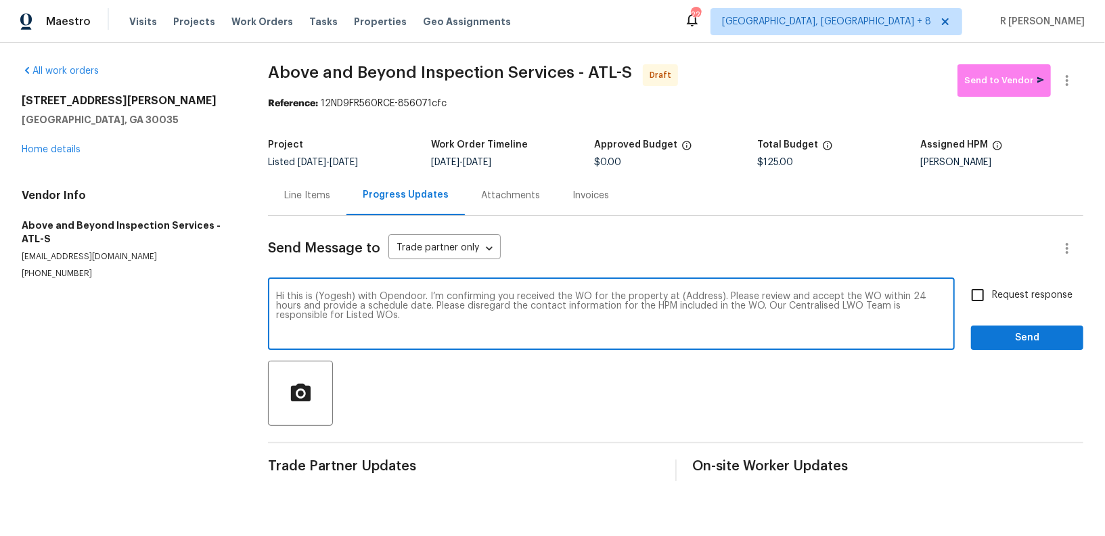
click at [694, 303] on textarea "Hi this is (Yogesh) with Opendoor. I’m confirming you received the WO for the p…" at bounding box center [611, 315] width 671 height 47
click at [682, 297] on textarea "Hi this is (Yogesh) with Opendoor. I’m confirming you received the WO for the p…" at bounding box center [611, 315] width 671 height 47
paste textarea "4318 Christine Ct, Decatur, GA 30035"
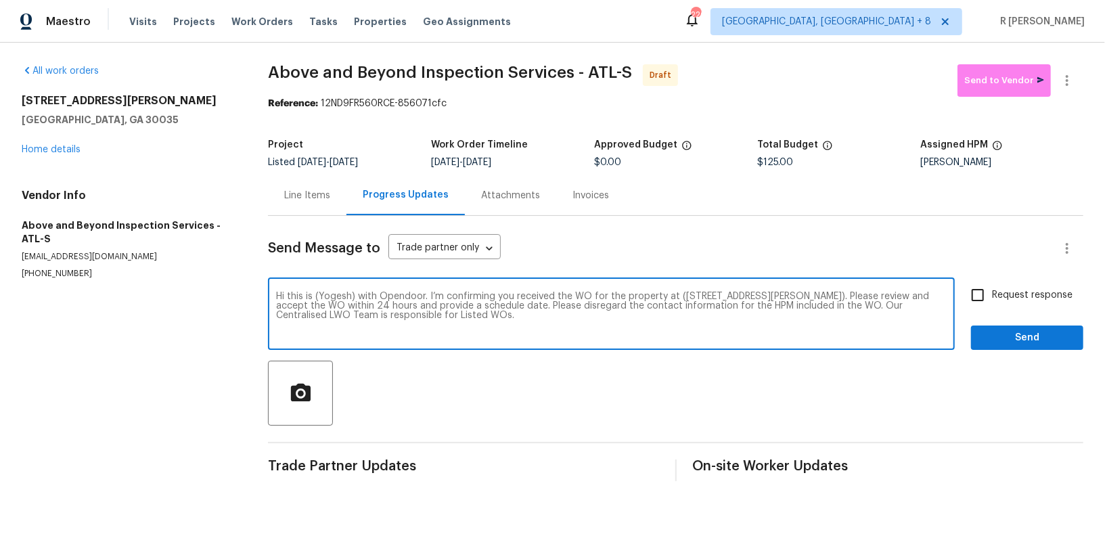
type textarea "Hi this is (Yogesh) with Opendoor. I’m confirming you received the WO for the p…"
click at [1016, 301] on span "Request response" at bounding box center [1032, 295] width 81 height 14
click at [992, 301] on input "Request response" at bounding box center [978, 295] width 28 height 28
checkbox input "true"
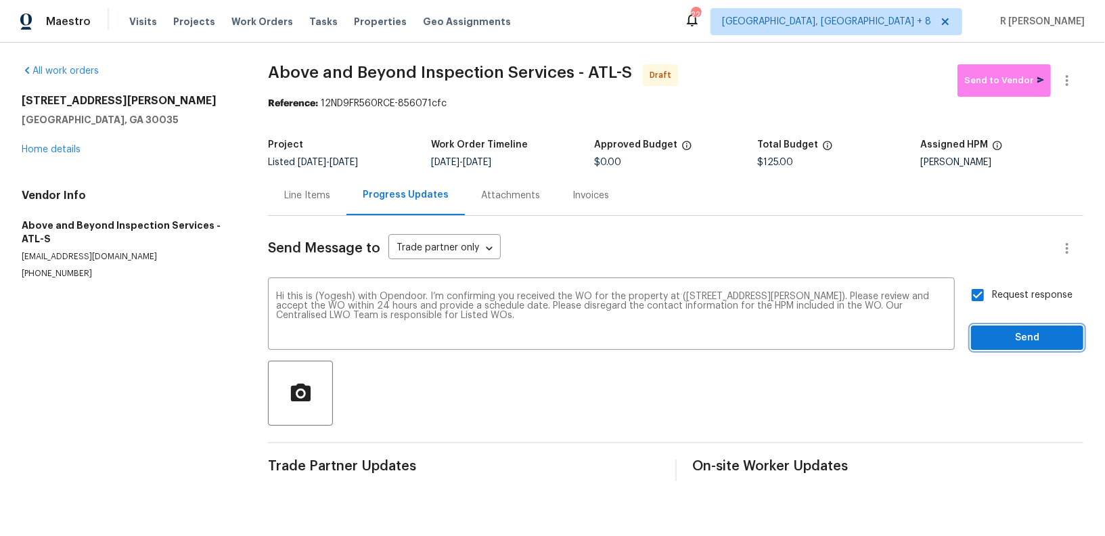
click at [1011, 336] on span "Send" at bounding box center [1027, 338] width 91 height 17
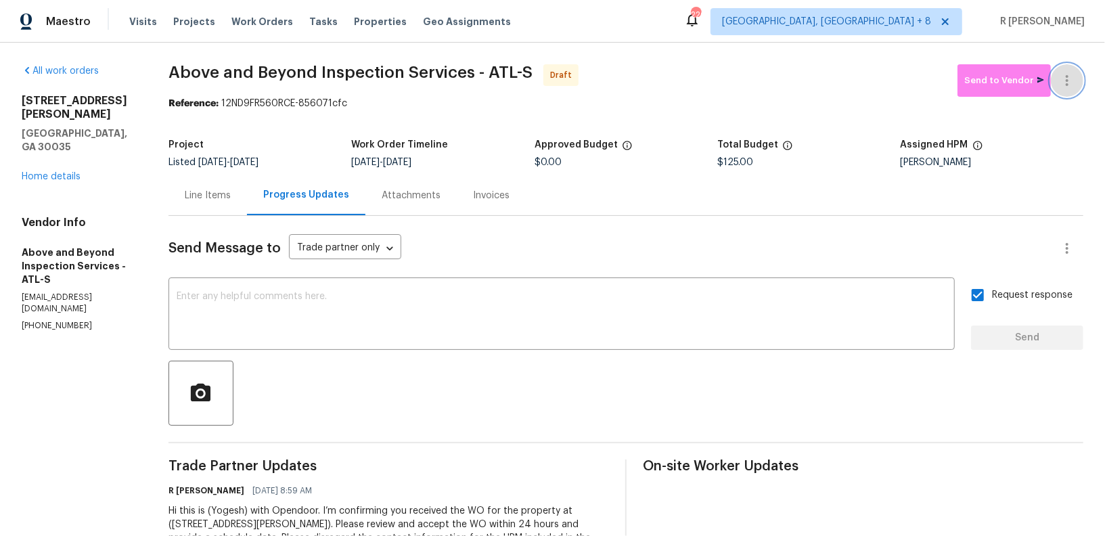
click at [1067, 83] on icon "button" at bounding box center [1067, 80] width 16 height 16
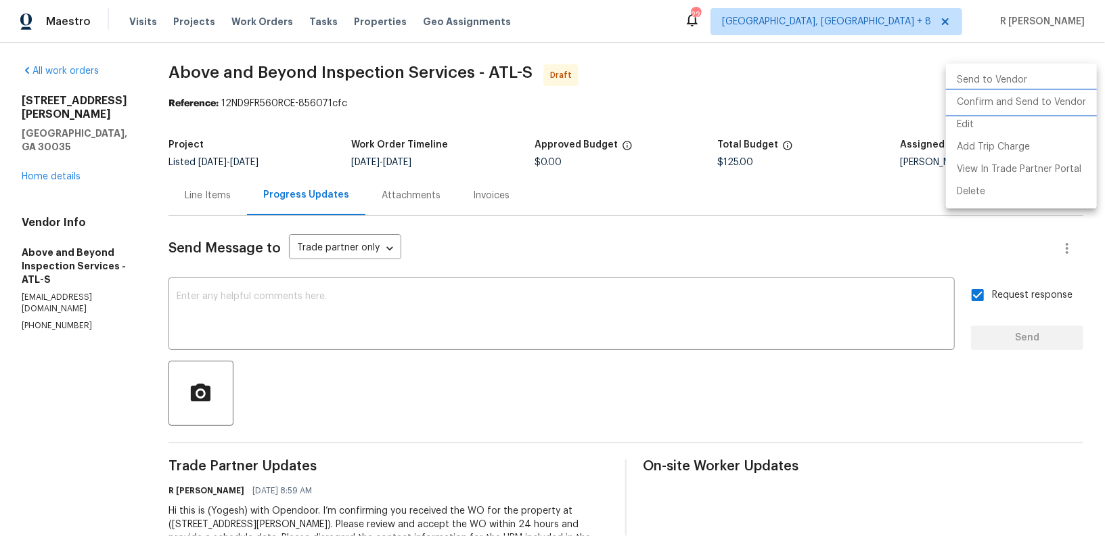
click at [1030, 93] on li "Confirm and Send to Vendor" at bounding box center [1021, 102] width 151 height 22
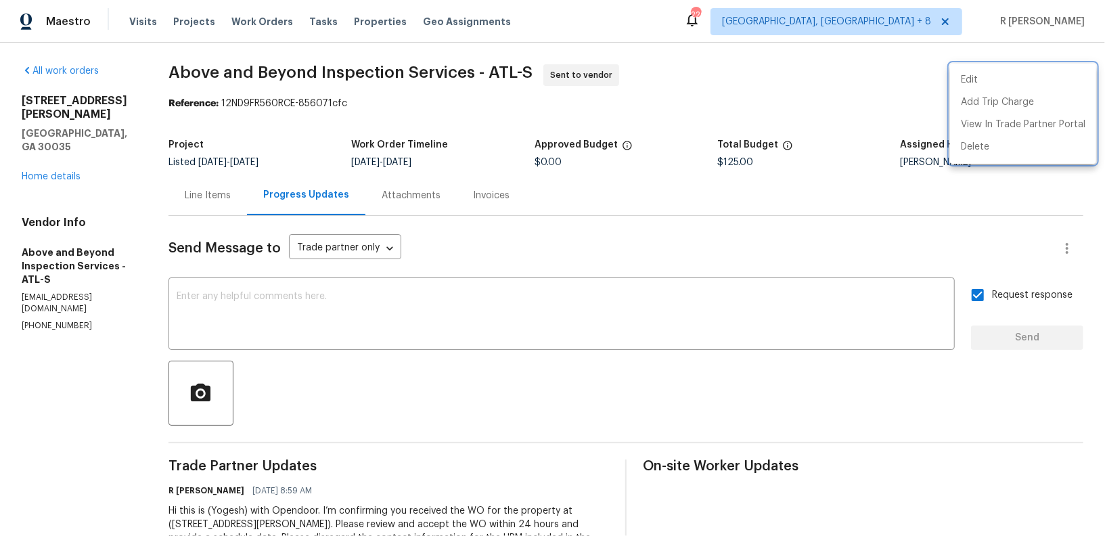
click at [513, 78] on div at bounding box center [552, 268] width 1105 height 536
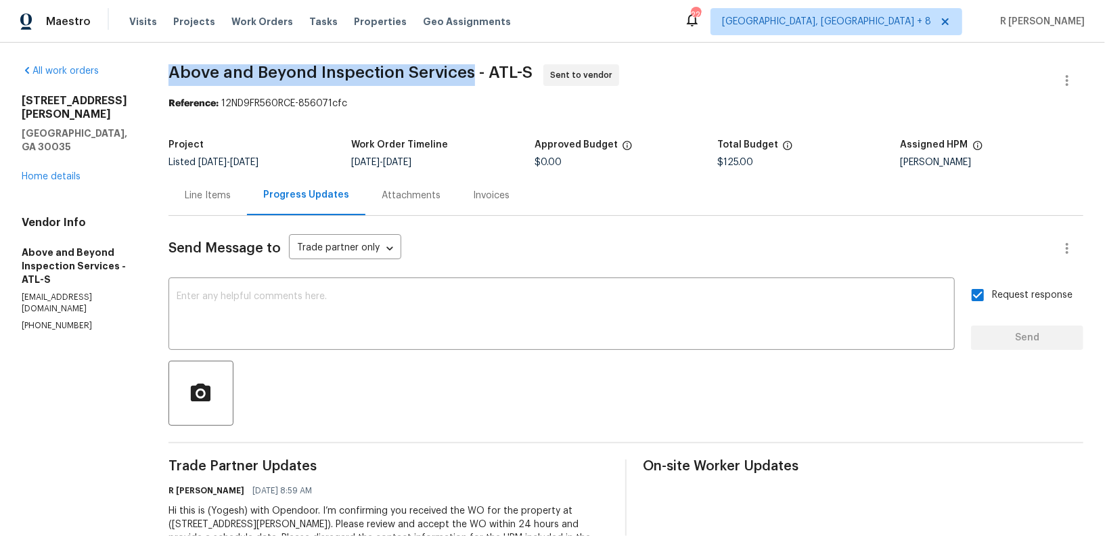
drag, startPoint x: 510, startPoint y: 74, endPoint x: 217, endPoint y: 56, distance: 293.0
click at [217, 56] on div "All work orders 4318 Christine Ct Decatur, GA 30035 Home details Vendor Info Ab…" at bounding box center [552, 320] width 1105 height 554
copy span "Above and Beyond Inspection Services"
